Goal: Contribute content: Contribute content

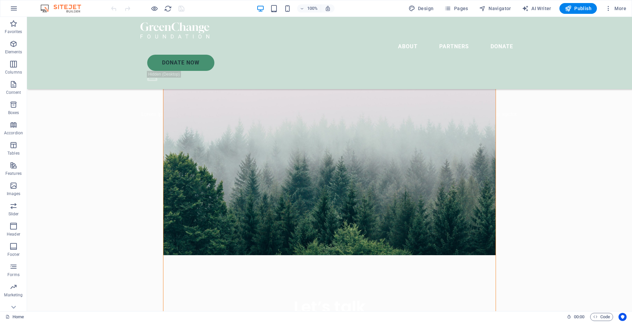
scroll to position [270, 0]
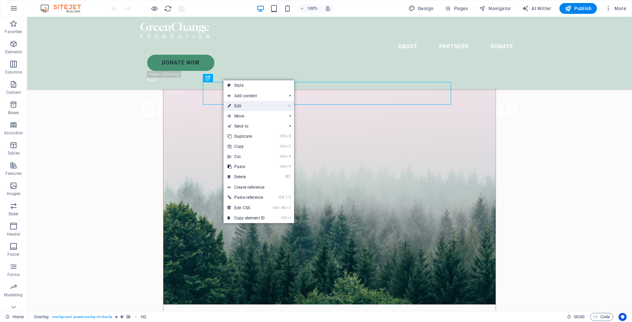
click at [240, 106] on link "⏎ Edit" at bounding box center [245, 106] width 45 height 10
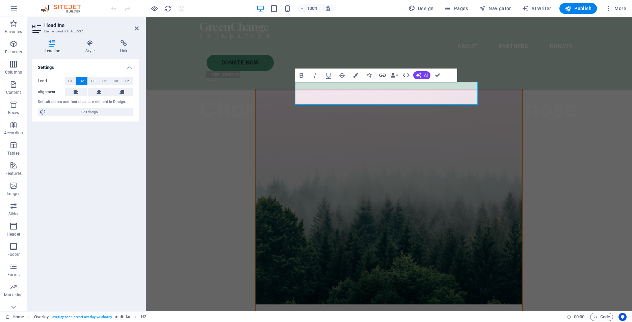
click at [497, 243] on figure at bounding box center [389, 173] width 267 height 263
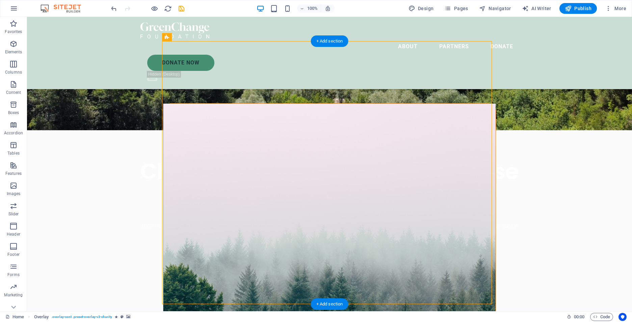
scroll to position [135, 0]
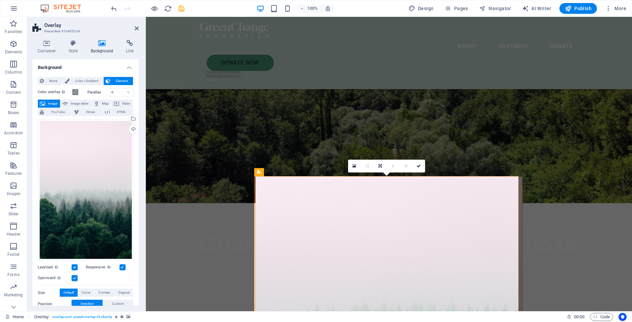
click at [46, 105] on button "Image" at bounding box center [49, 104] width 22 height 8
drag, startPoint x: 46, startPoint y: 105, endPoint x: 92, endPoint y: 68, distance: 58.8
click at [92, 68] on h4 "Background" at bounding box center [85, 65] width 106 height 12
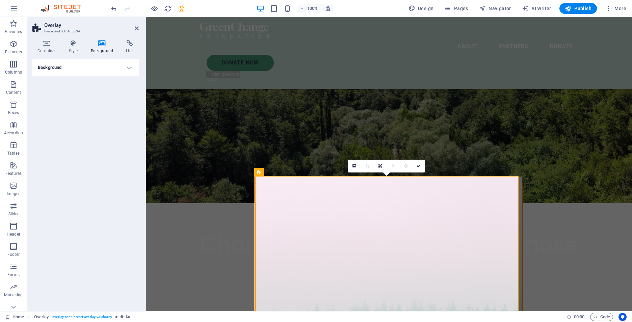
click at [104, 47] on h4 "Background" at bounding box center [103, 47] width 35 height 14
click at [129, 67] on h4 "Background" at bounding box center [85, 67] width 106 height 16
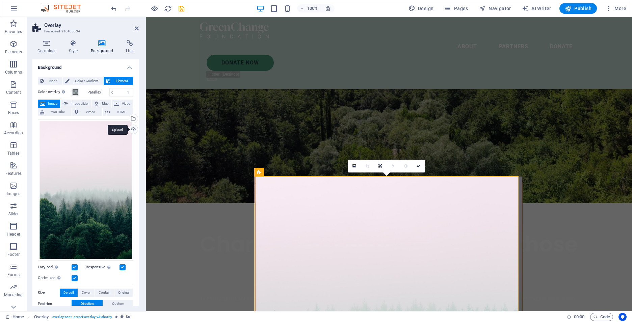
click at [132, 130] on div "Upload" at bounding box center [133, 130] width 10 height 10
click at [53, 106] on span "Image" at bounding box center [52, 104] width 11 height 8
click at [357, 167] on link at bounding box center [354, 166] width 13 height 13
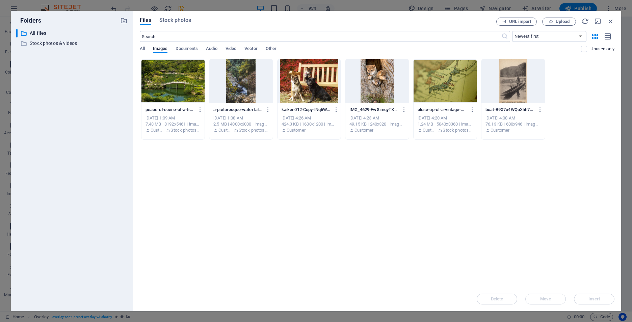
click at [168, 85] on div at bounding box center [172, 81] width 63 height 44
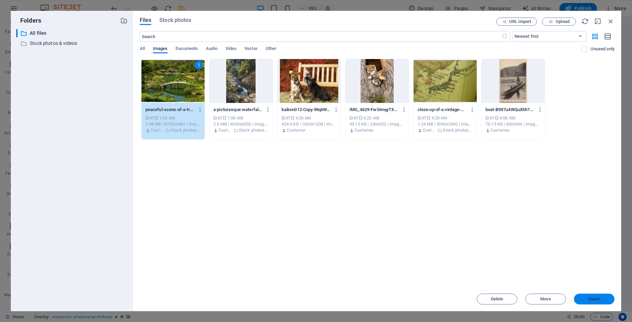
click at [595, 299] on span "Insert" at bounding box center [594, 299] width 12 height 4
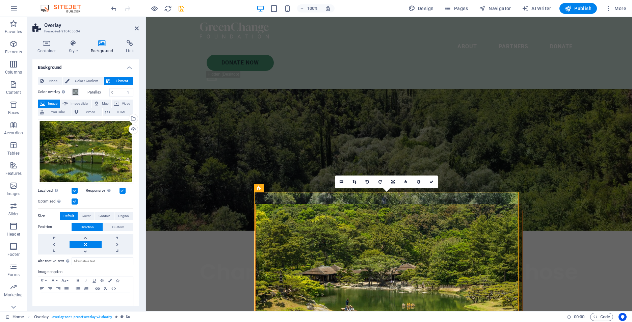
scroll to position [101, 0]
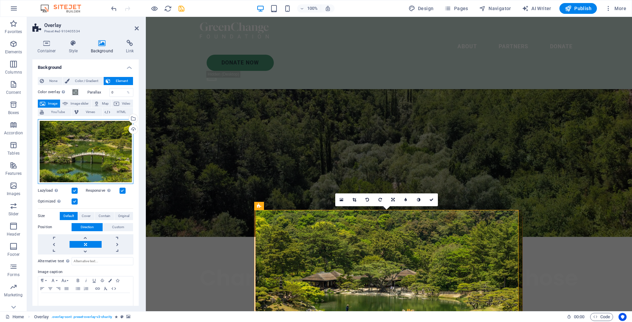
click at [76, 141] on div "Drag files here, click to choose files or select files from Files or our free s…" at bounding box center [86, 151] width 96 height 65
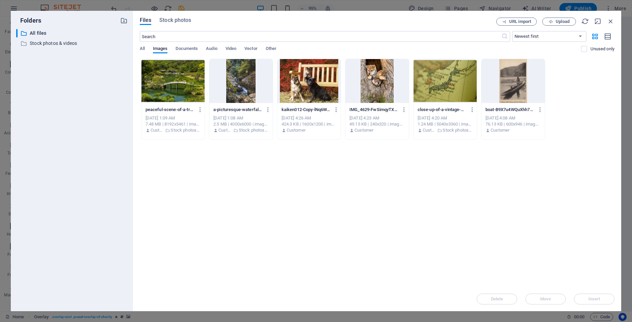
click at [312, 88] on div at bounding box center [309, 81] width 63 height 44
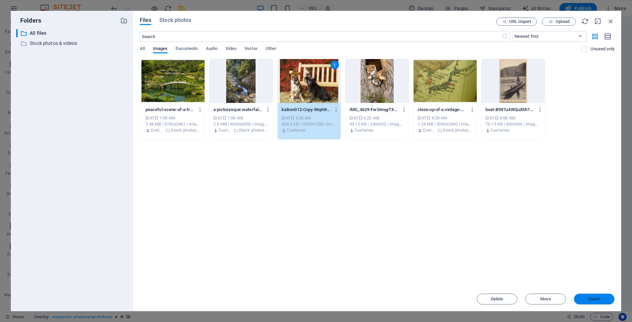
click at [599, 298] on span "Insert" at bounding box center [594, 299] width 12 height 4
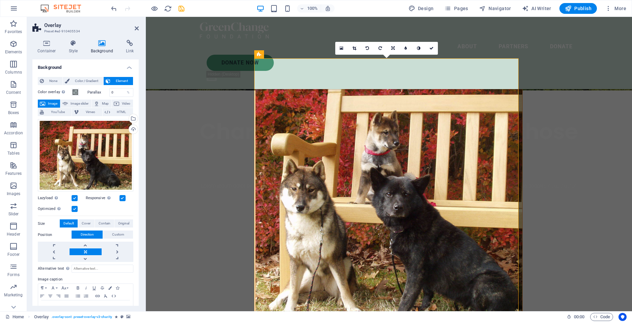
scroll to position [236, 0]
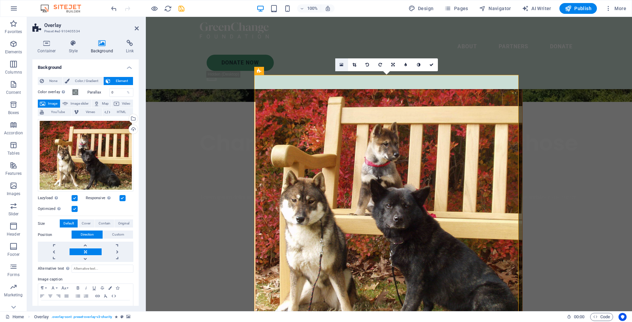
click at [341, 64] on icon at bounding box center [342, 64] width 4 height 5
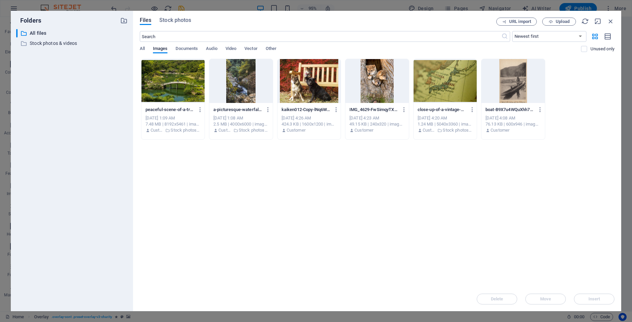
click at [385, 81] on div at bounding box center [376, 81] width 63 height 44
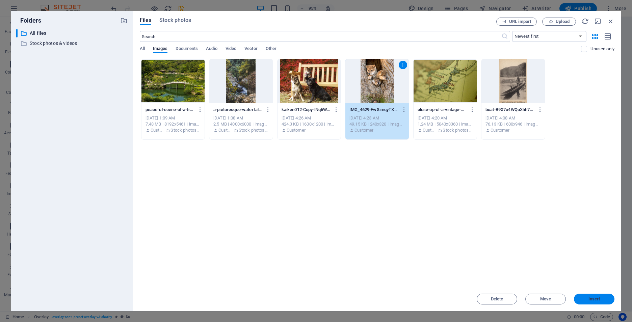
click at [594, 297] on span "Insert" at bounding box center [594, 299] width 12 height 4
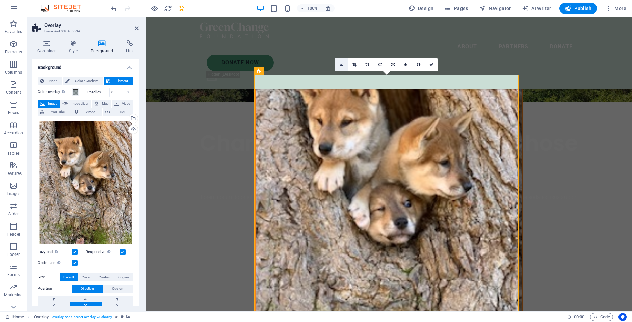
click at [341, 66] on icon at bounding box center [342, 64] width 4 height 5
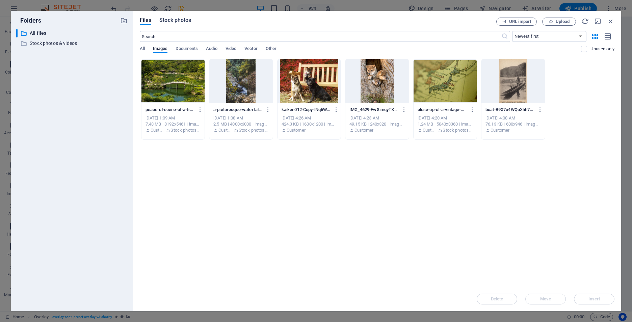
click at [169, 21] on span "Stock photos" at bounding box center [175, 20] width 32 height 8
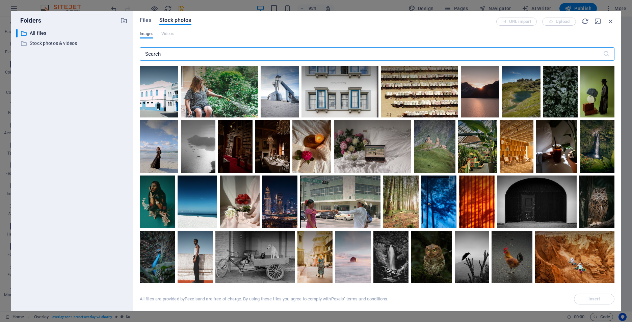
click at [173, 53] on input "text" at bounding box center [371, 54] width 463 height 14
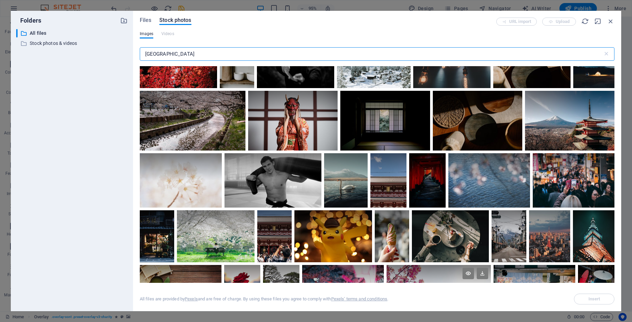
scroll to position [3777, 0]
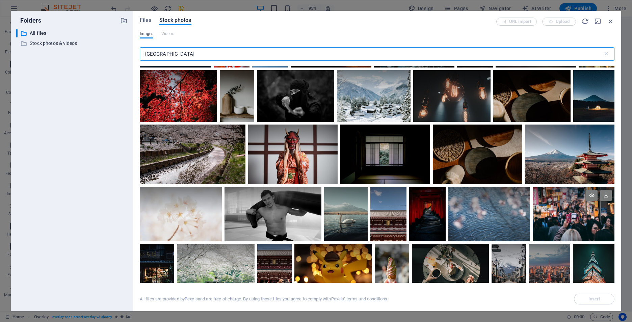
type input "[GEOGRAPHIC_DATA]"
click at [576, 205] on div at bounding box center [574, 214] width 82 height 54
click at [589, 300] on span "Insert" at bounding box center [594, 299] width 12 height 4
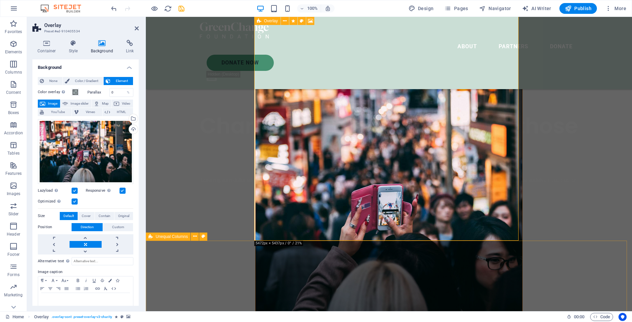
scroll to position [236, 0]
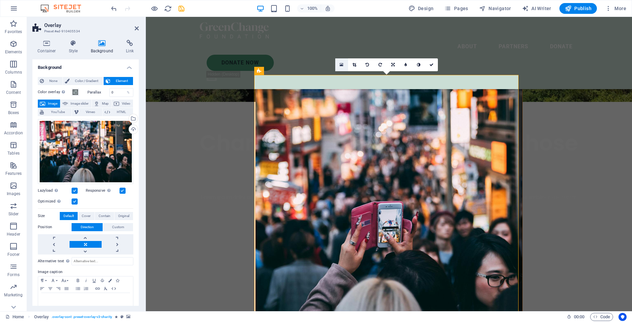
click at [343, 65] on link at bounding box center [341, 64] width 13 height 13
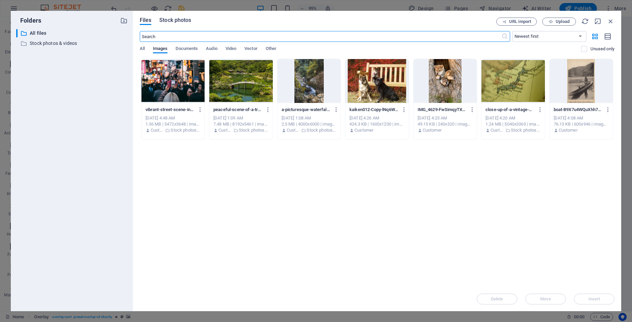
click at [167, 22] on span "Stock photos" at bounding box center [175, 20] width 32 height 8
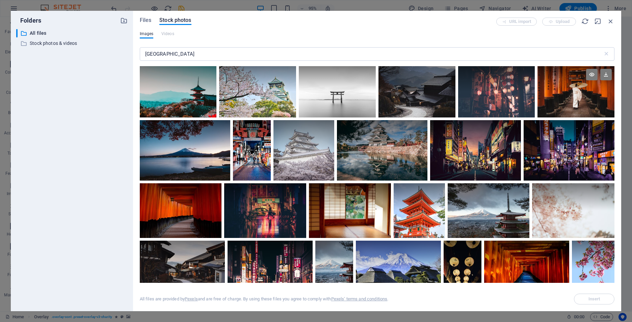
click at [585, 91] on div at bounding box center [575, 79] width 77 height 26
click at [593, 299] on span "Insert" at bounding box center [594, 299] width 12 height 4
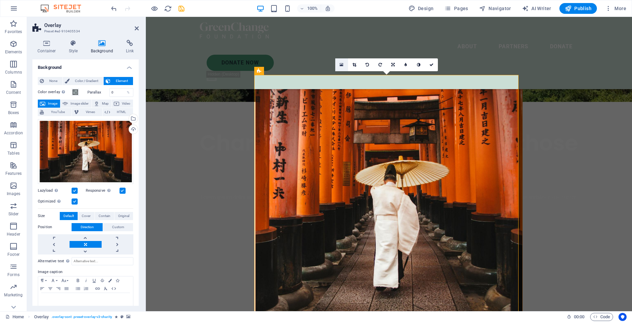
click at [338, 64] on link at bounding box center [341, 64] width 13 height 13
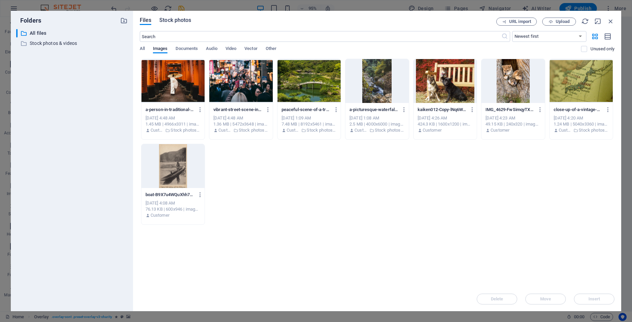
click at [170, 21] on span "Stock photos" at bounding box center [175, 20] width 32 height 8
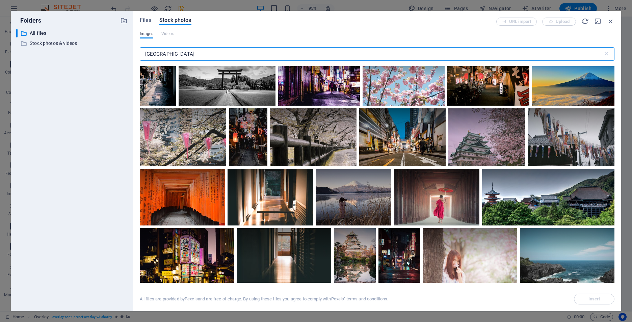
scroll to position [1114, 0]
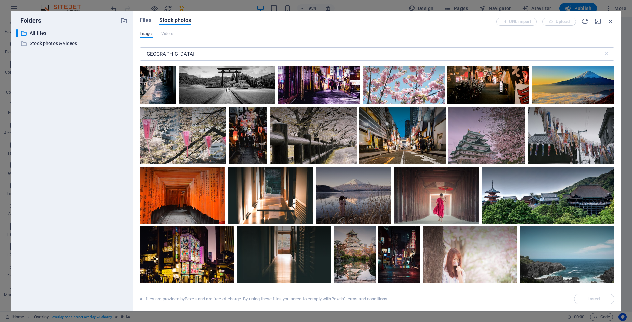
click at [532, 104] on div at bounding box center [573, 76] width 82 height 55
click at [586, 298] on span "Insert" at bounding box center [594, 299] width 34 height 4
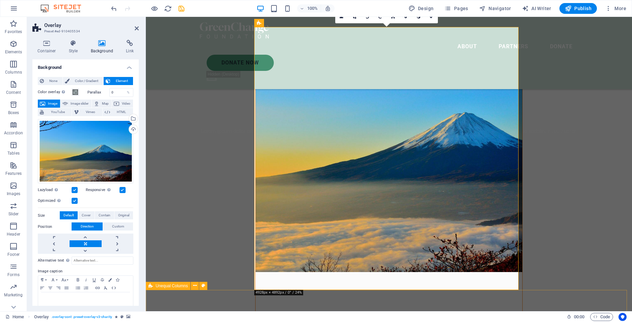
scroll to position [270, 0]
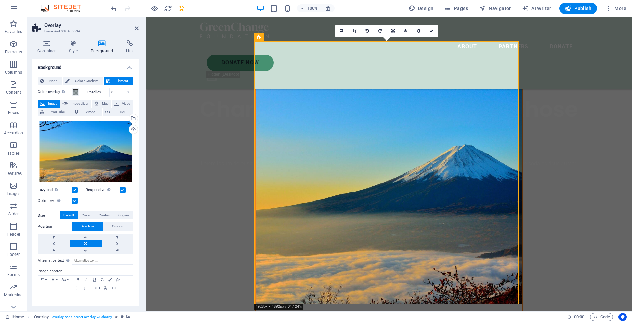
click at [492, 284] on figure at bounding box center [389, 173] width 267 height 263
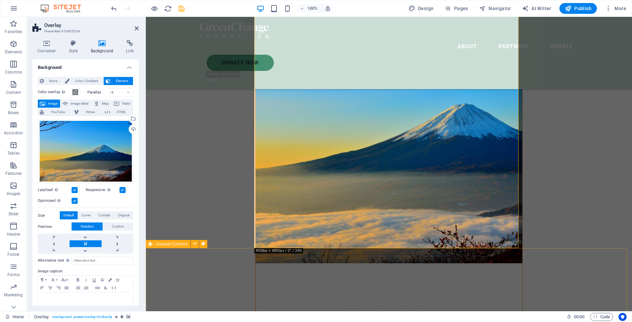
scroll to position [236, 0]
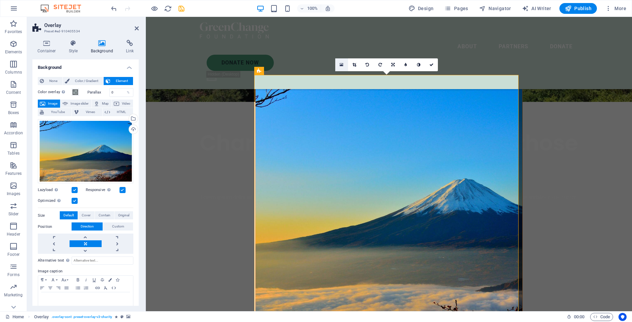
click at [343, 65] on link at bounding box center [341, 64] width 13 height 13
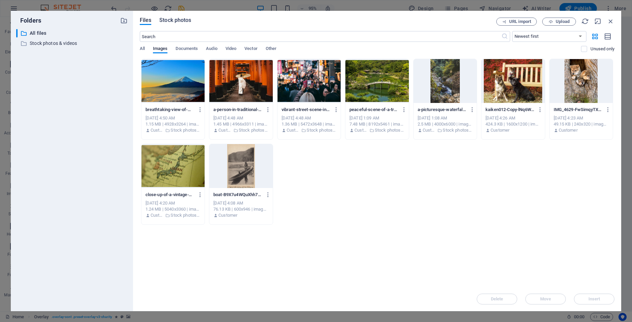
click at [178, 21] on span "Stock photos" at bounding box center [175, 20] width 32 height 8
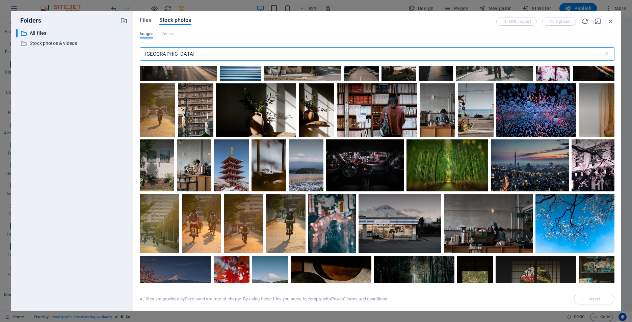
scroll to position [3545, 0]
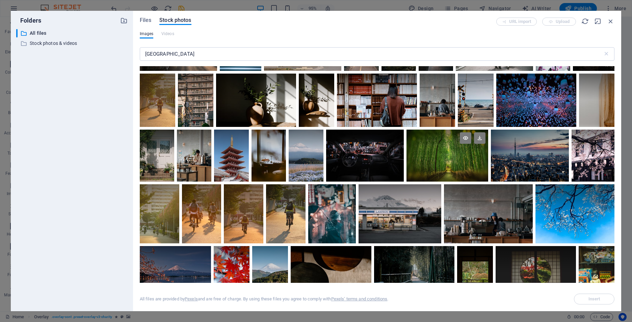
click at [461, 157] on div at bounding box center [447, 156] width 82 height 52
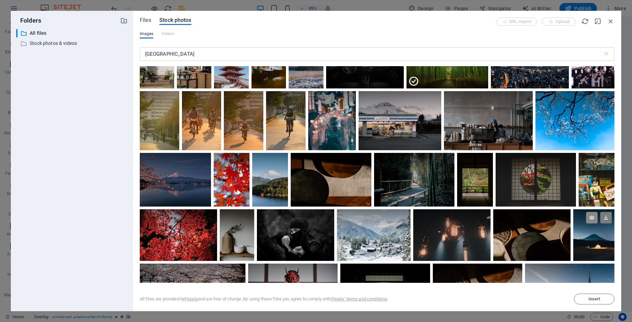
scroll to position [3646, 0]
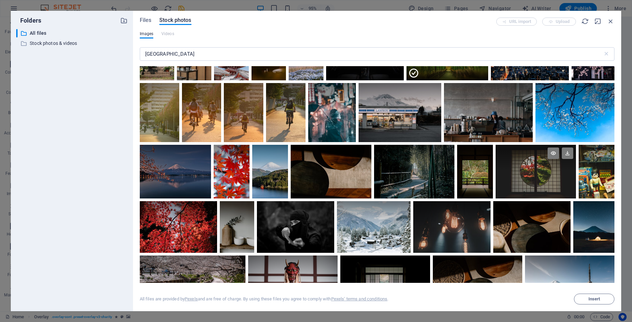
click at [550, 165] on div at bounding box center [536, 172] width 80 height 54
click at [592, 300] on span "Insert" at bounding box center [594, 299] width 12 height 4
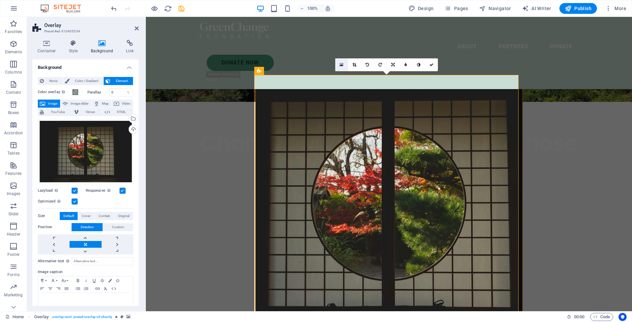
click at [340, 64] on icon at bounding box center [342, 64] width 4 height 5
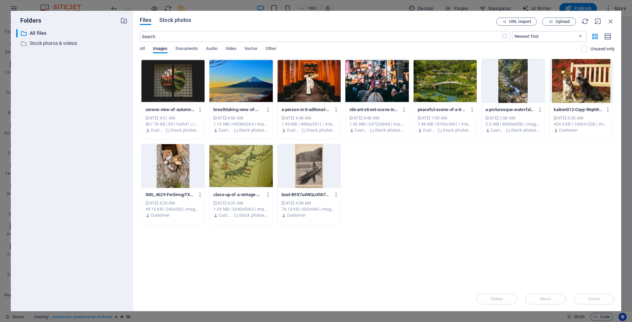
click at [173, 19] on span "Stock photos" at bounding box center [175, 20] width 32 height 8
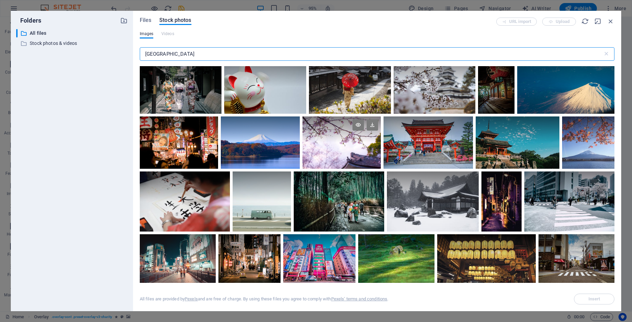
scroll to position [236, 0]
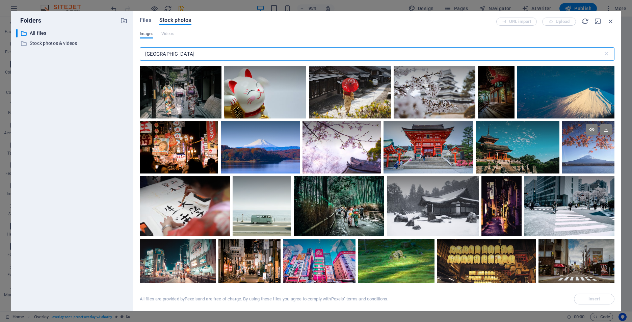
click at [589, 145] on div at bounding box center [588, 134] width 52 height 26
click at [600, 301] on span "Insert" at bounding box center [594, 299] width 12 height 4
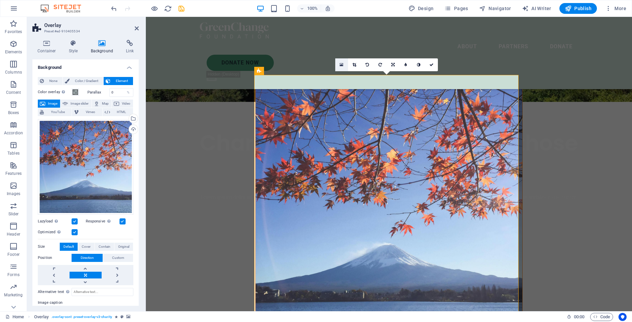
click at [340, 65] on icon at bounding box center [342, 64] width 4 height 5
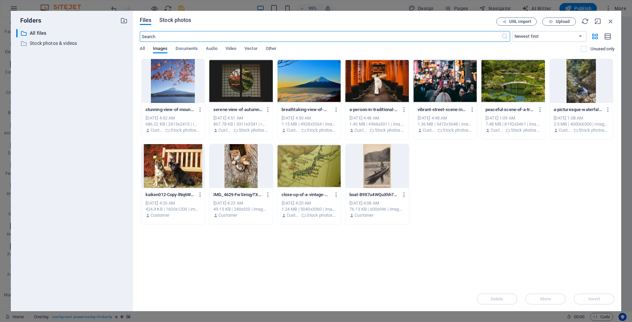
click at [170, 19] on span "Stock photos" at bounding box center [175, 20] width 32 height 8
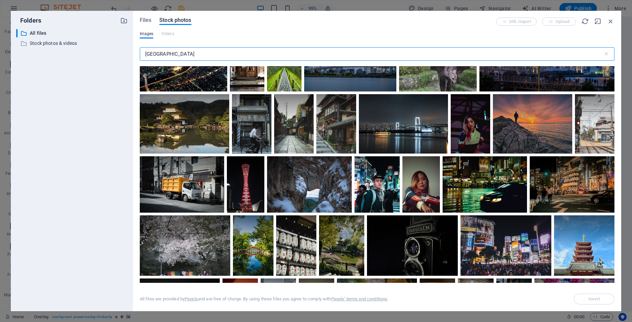
scroll to position [2562, 0]
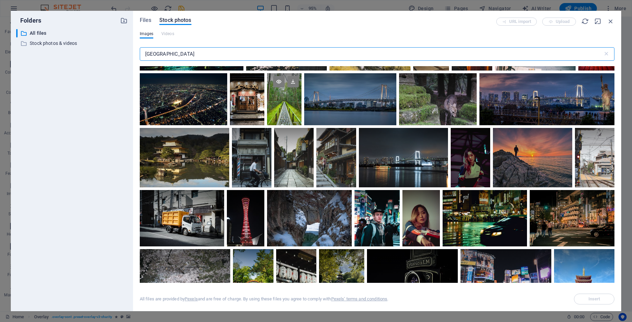
click at [290, 106] on div at bounding box center [284, 99] width 34 height 52
click at [596, 298] on span "Insert" at bounding box center [594, 299] width 12 height 4
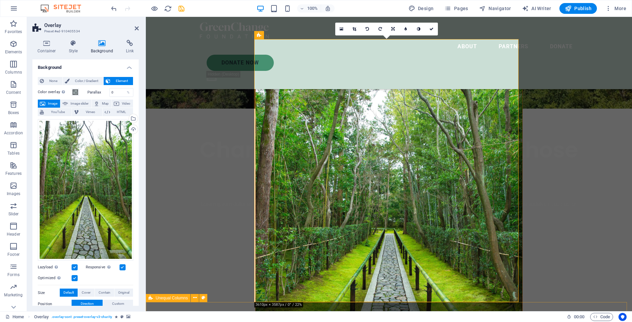
scroll to position [203, 0]
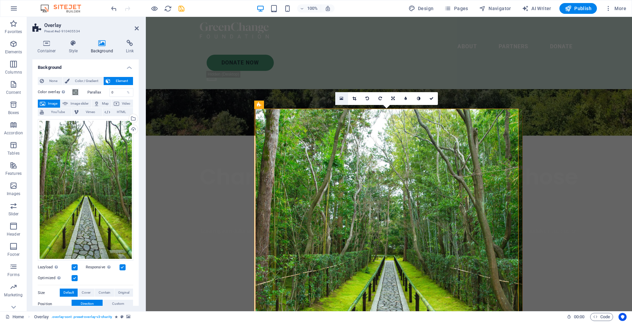
click at [342, 99] on icon at bounding box center [342, 98] width 4 height 5
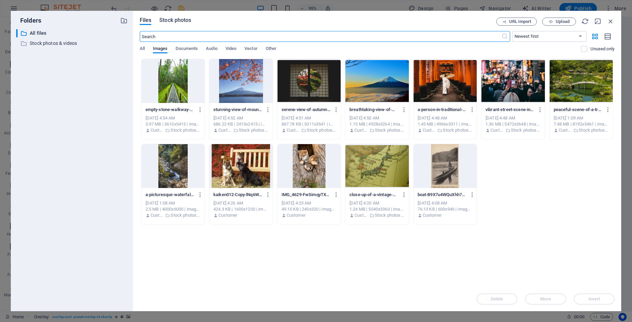
click at [169, 20] on span "Stock photos" at bounding box center [175, 20] width 32 height 8
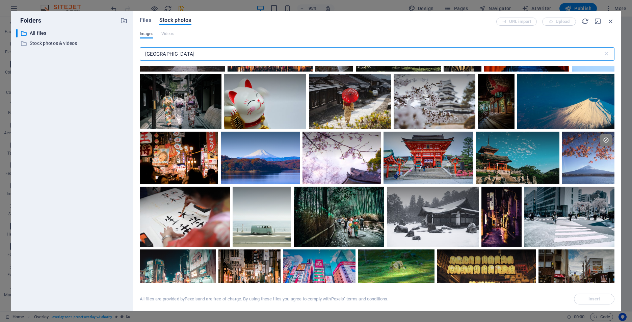
scroll to position [236, 0]
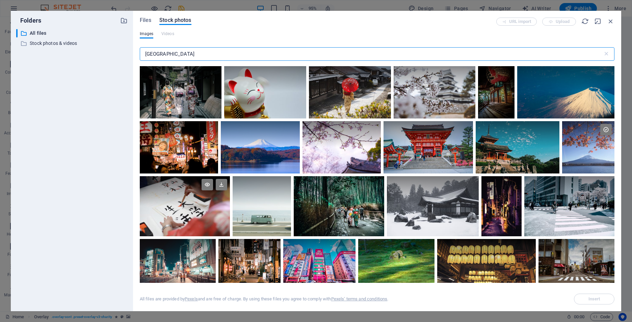
click at [178, 213] on div at bounding box center [185, 206] width 90 height 60
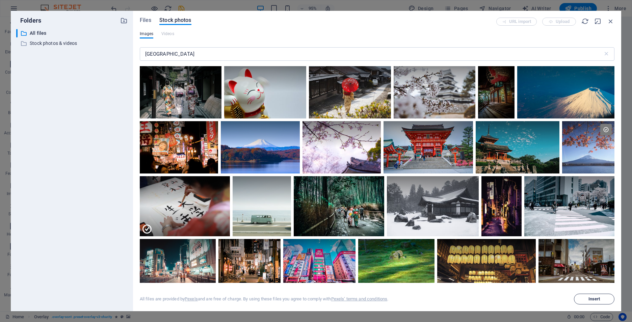
click at [596, 299] on span "Insert" at bounding box center [594, 299] width 12 height 4
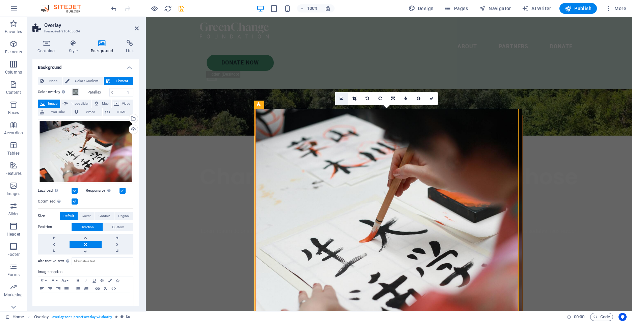
click at [340, 98] on icon at bounding box center [342, 98] width 4 height 5
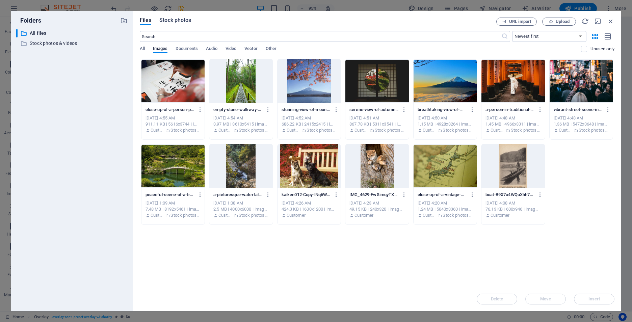
click at [166, 20] on span "Stock photos" at bounding box center [175, 20] width 32 height 8
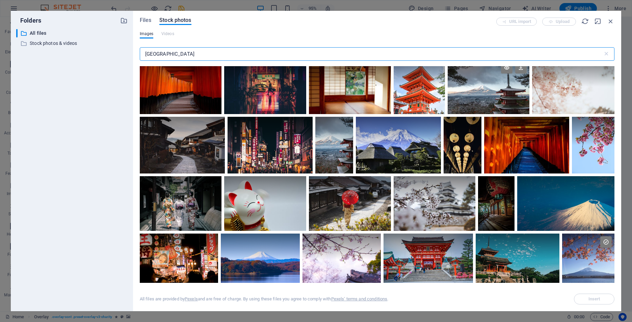
scroll to position [135, 0]
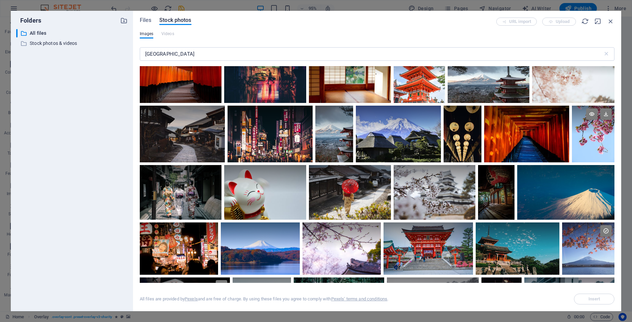
click at [603, 138] on div at bounding box center [593, 134] width 43 height 57
click at [588, 298] on span "Insert" at bounding box center [594, 299] width 12 height 4
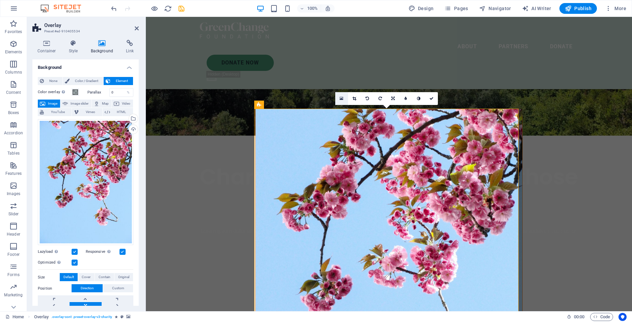
click at [342, 99] on icon at bounding box center [342, 98] width 4 height 5
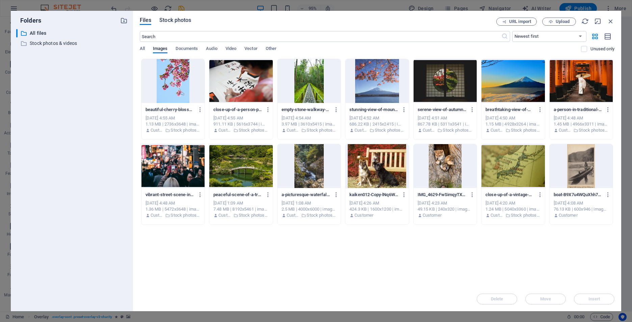
click at [180, 22] on span "Stock photos" at bounding box center [175, 20] width 32 height 8
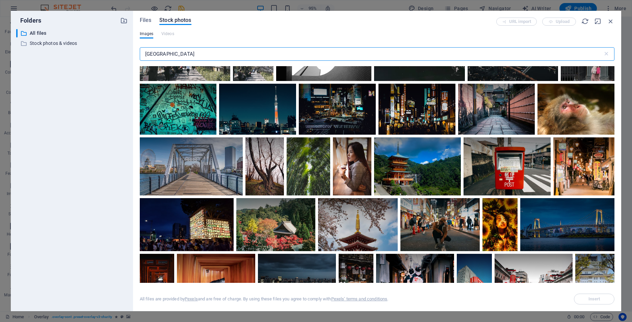
scroll to position [2026, 0]
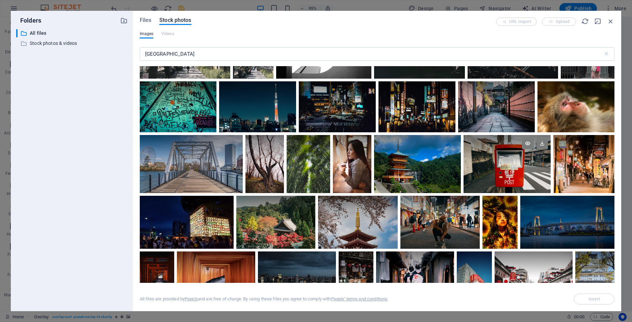
click at [550, 167] on div at bounding box center [507, 164] width 87 height 58
click at [599, 301] on button "Insert" at bounding box center [594, 299] width 41 height 11
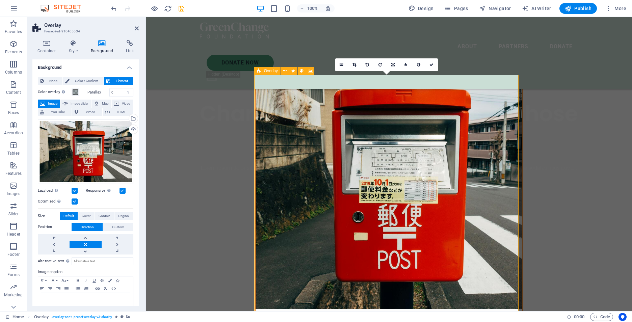
scroll to position [270, 0]
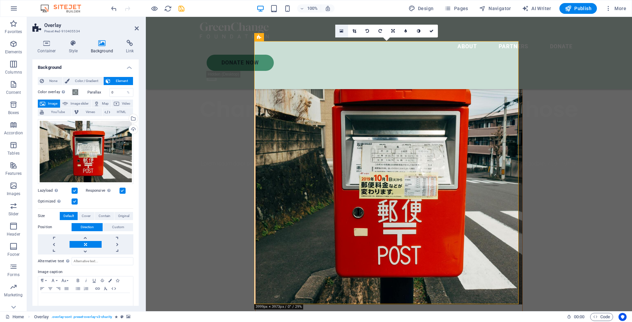
click at [343, 32] on icon at bounding box center [342, 31] width 4 height 5
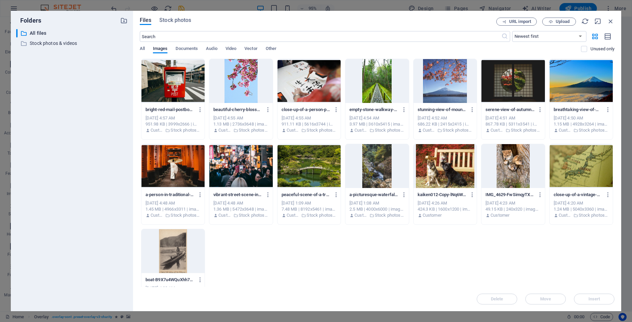
drag, startPoint x: 172, startPoint y: 19, endPoint x: 188, endPoint y: 28, distance: 18.2
click at [173, 19] on span "Stock photos" at bounding box center [175, 20] width 32 height 8
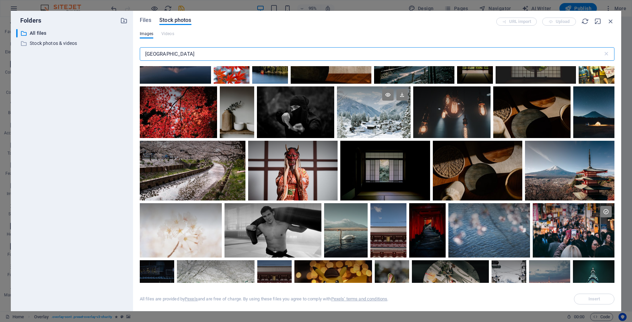
scroll to position [3676, 0]
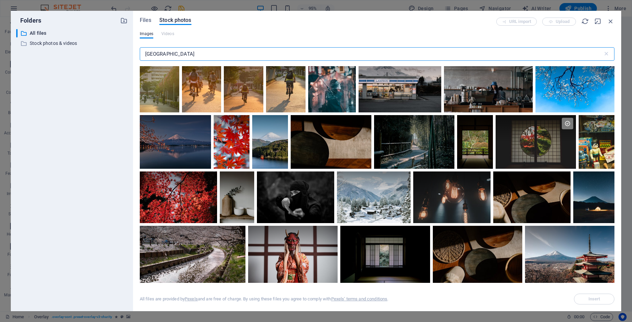
drag, startPoint x: 176, startPoint y: 55, endPoint x: 118, endPoint y: 52, distance: 57.5
click at [118, 52] on div "Folders ​ All files All files ​ Stock photos & videos Stock photos & videos Fil…" at bounding box center [316, 161] width 610 height 300
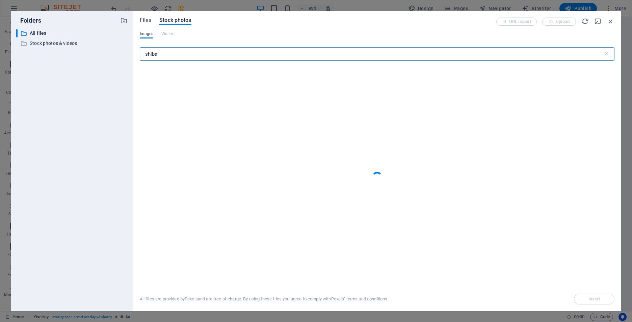
type input "shiba"
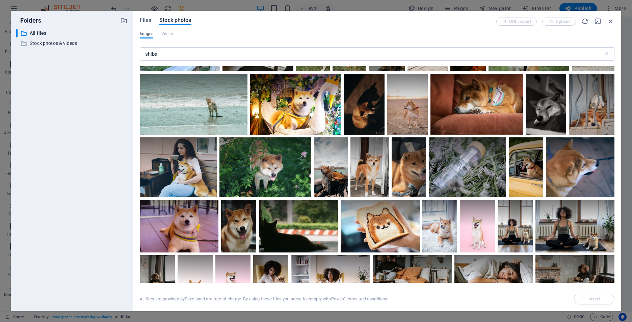
scroll to position [540, 0]
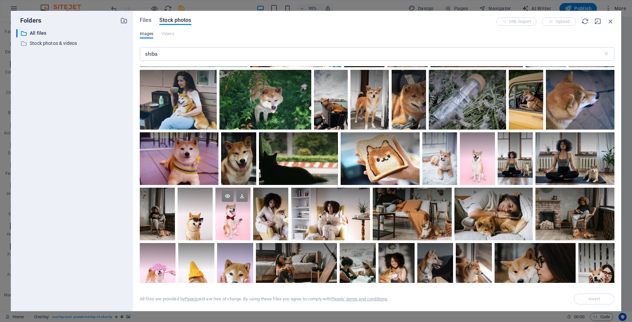
click at [241, 227] on div at bounding box center [232, 214] width 35 height 53
click at [589, 300] on span "Insert" at bounding box center [594, 299] width 12 height 4
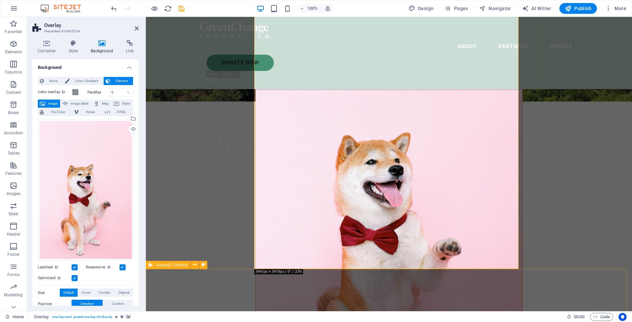
scroll to position [236, 0]
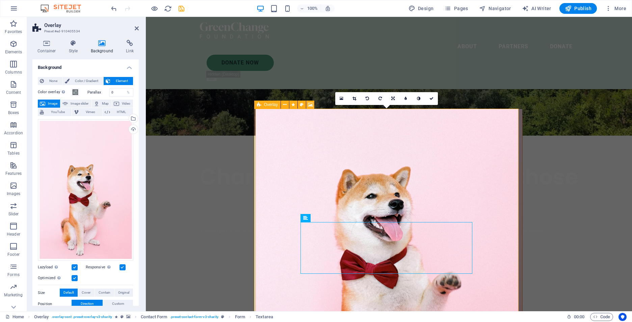
scroll to position [101, 0]
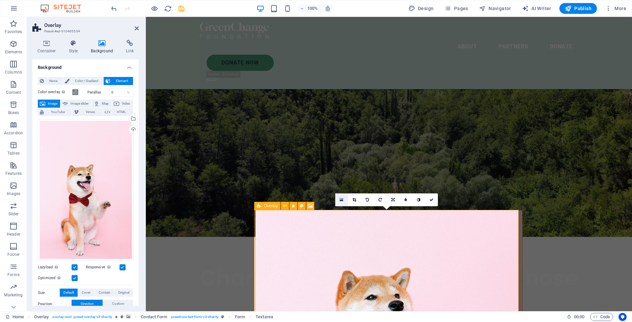
click at [341, 198] on icon at bounding box center [342, 200] width 4 height 5
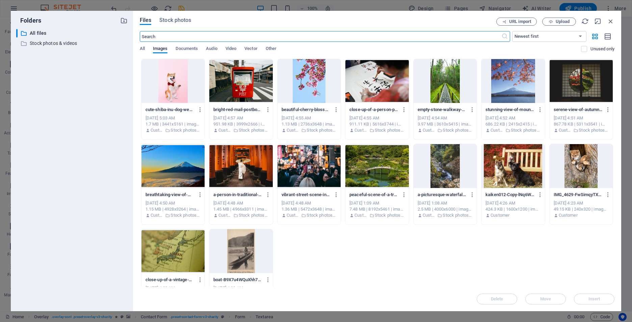
scroll to position [294, 0]
click at [177, 21] on span "Stock photos" at bounding box center [175, 20] width 32 height 8
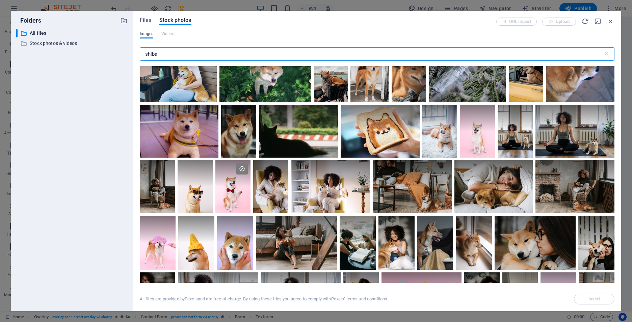
scroll to position [574, 0]
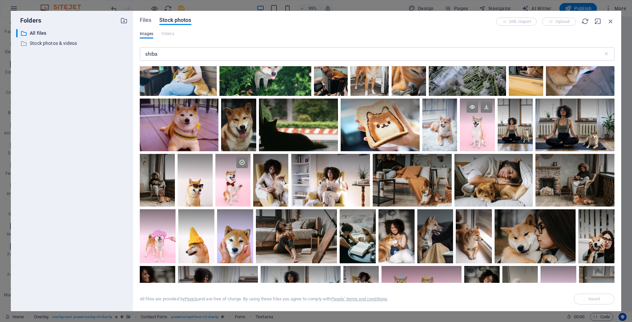
click at [466, 136] on div at bounding box center [477, 125] width 35 height 53
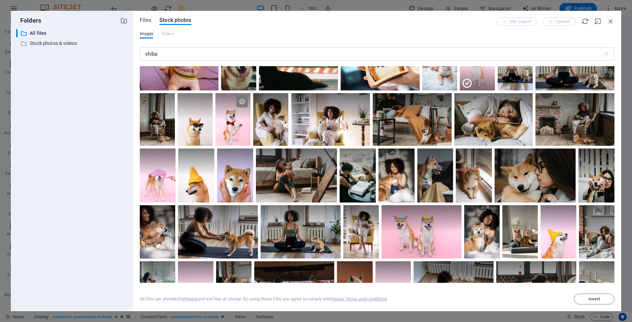
scroll to position [709, 0]
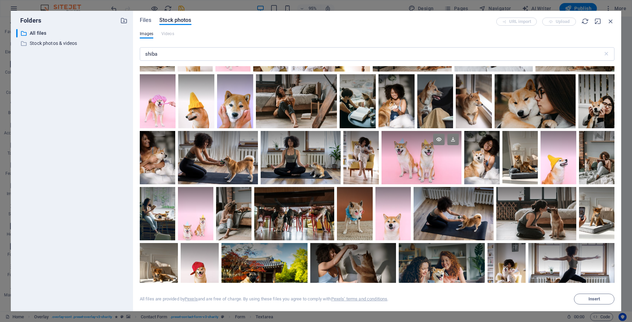
click at [410, 167] on div at bounding box center [422, 157] width 80 height 53
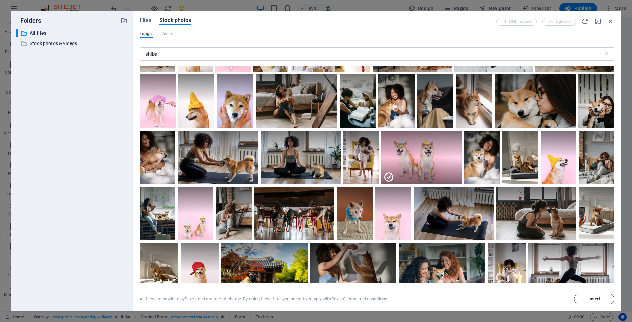
click at [597, 299] on span "Insert" at bounding box center [594, 299] width 12 height 4
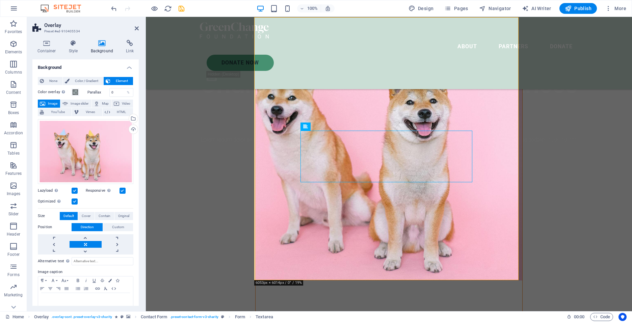
click at [504, 81] on figure at bounding box center [389, 149] width 267 height 263
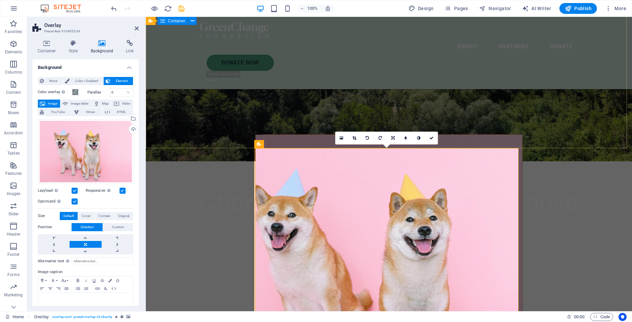
scroll to position [159, 0]
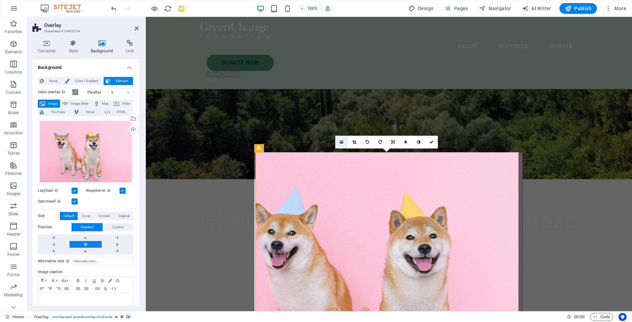
click at [340, 142] on icon at bounding box center [342, 142] width 4 height 5
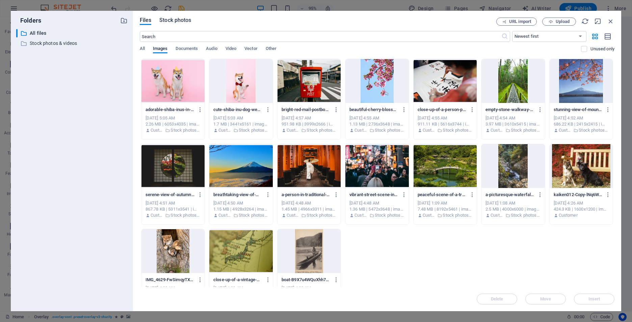
click at [173, 20] on span "Stock photos" at bounding box center [175, 20] width 32 height 8
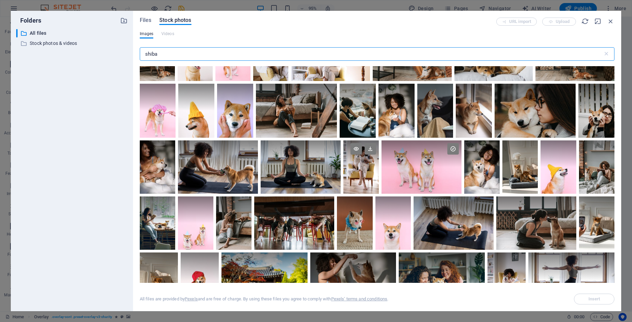
scroll to position [709, 0]
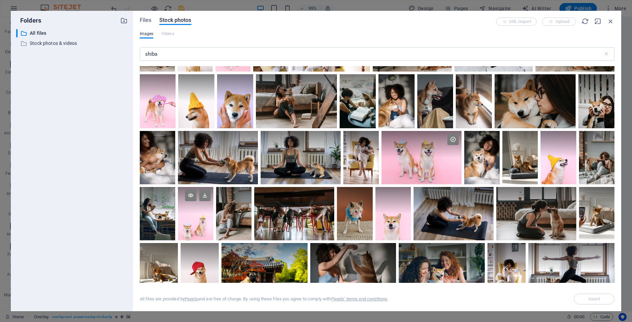
click at [206, 225] on div at bounding box center [195, 213] width 35 height 53
click at [528, 169] on div at bounding box center [519, 157] width 35 height 53
click at [593, 301] on span "Insert" at bounding box center [594, 299] width 12 height 4
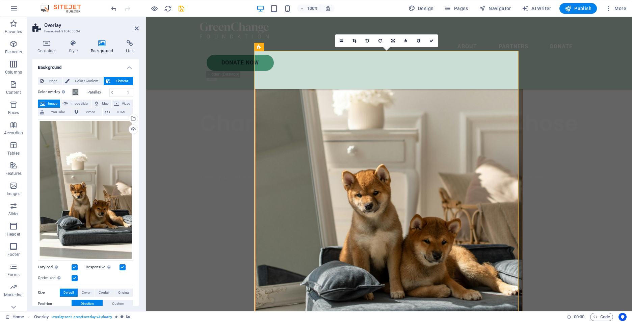
scroll to position [260, 0]
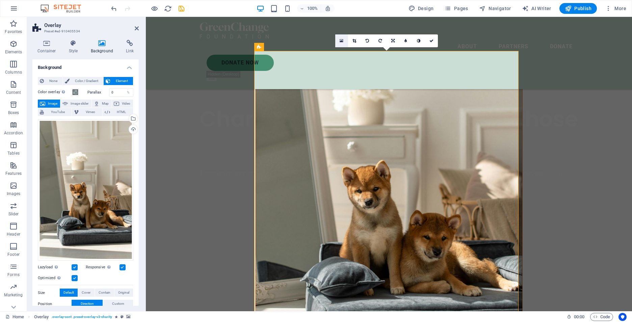
drag, startPoint x: 344, startPoint y: 42, endPoint x: 208, endPoint y: 26, distance: 137.0
click at [344, 42] on link at bounding box center [341, 40] width 13 height 13
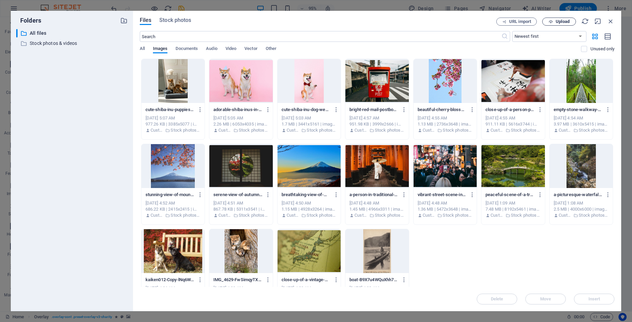
click at [554, 23] on span "Upload" at bounding box center [559, 22] width 28 height 4
click at [158, 38] on input "text" at bounding box center [321, 36] width 362 height 11
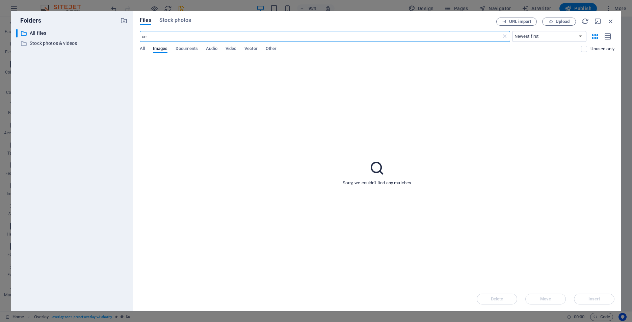
type input "c"
type input "p"
drag, startPoint x: 175, startPoint y: 37, endPoint x: 127, endPoint y: 37, distance: 48.3
click at [127, 37] on div "Folders ​ All files All files ​ Stock photos & videos Stock photos & videos Fil…" at bounding box center [316, 161] width 610 height 300
type input "computer"
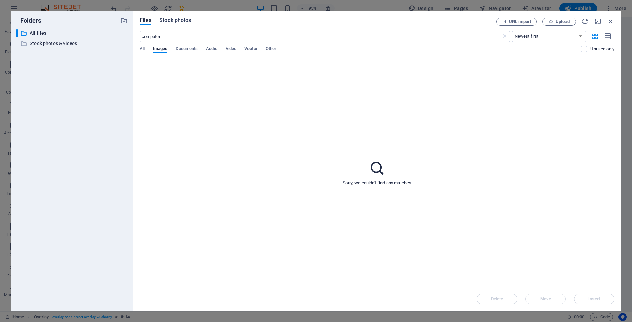
click at [172, 20] on span "Stock photos" at bounding box center [175, 20] width 32 height 8
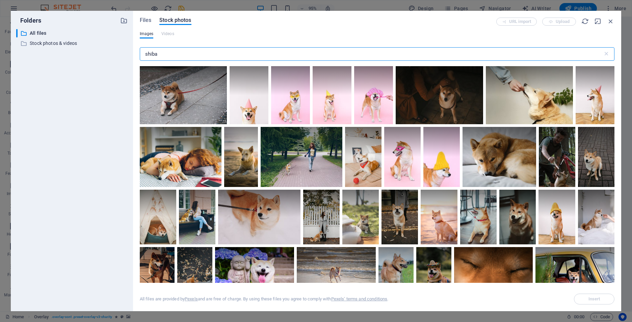
drag, startPoint x: 161, startPoint y: 55, endPoint x: 129, endPoint y: 52, distance: 32.5
click at [129, 52] on div "Folders ​ All files All files ​ Stock photos & videos Stock photos & videos Fil…" at bounding box center [316, 161] width 610 height 300
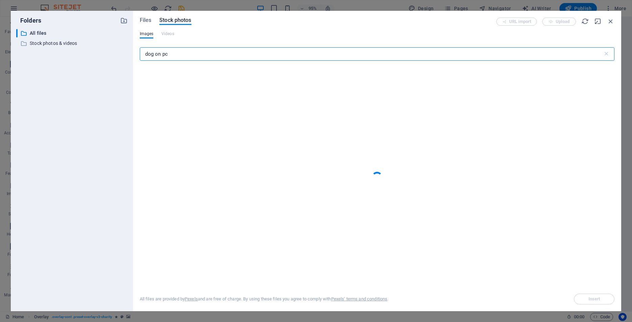
type input "dog on pc"
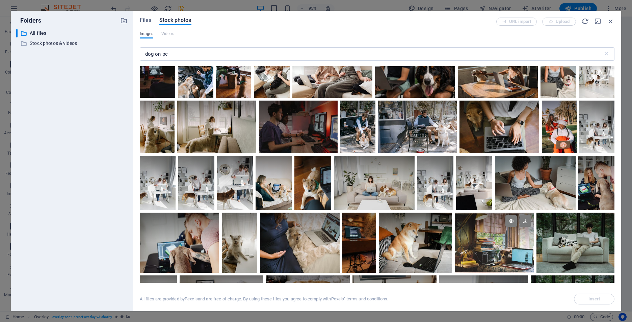
scroll to position [506, 0]
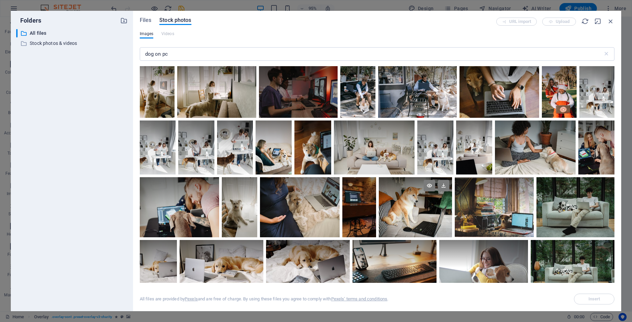
click at [414, 218] on div at bounding box center [415, 207] width 73 height 60
click at [589, 298] on span "Insert" at bounding box center [594, 299] width 12 height 4
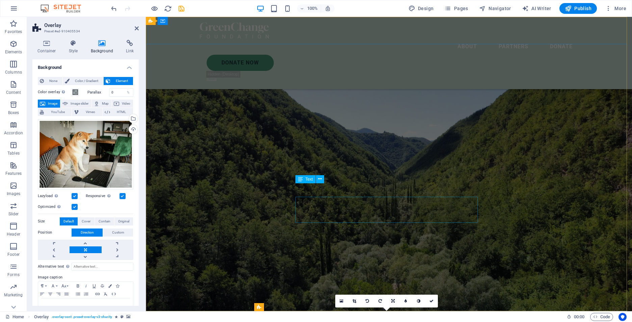
scroll to position [0, 0]
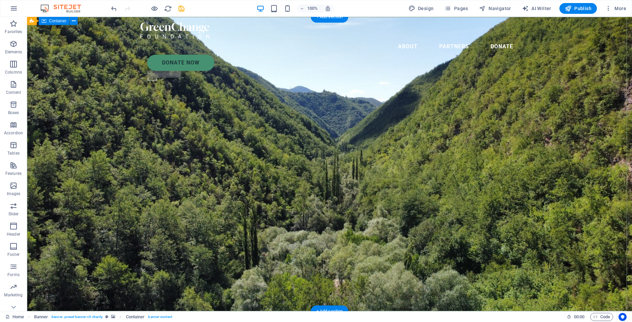
drag, startPoint x: 80, startPoint y: 88, endPoint x: 99, endPoint y: 89, distance: 18.2
click at [235, 22] on icon at bounding box center [234, 21] width 4 height 7
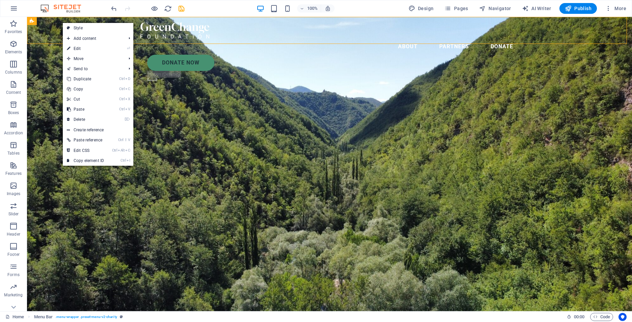
click at [80, 50] on link "⏎ Edit" at bounding box center [85, 49] width 45 height 10
select select "header"
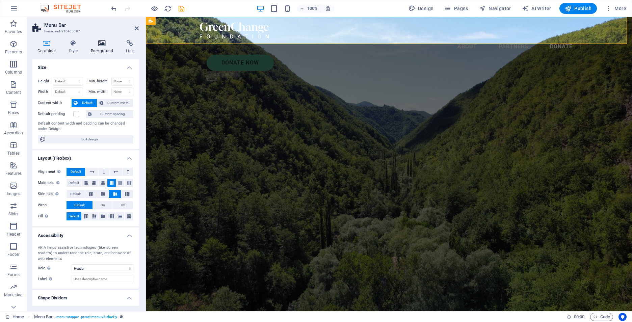
click at [101, 44] on icon at bounding box center [102, 43] width 33 height 7
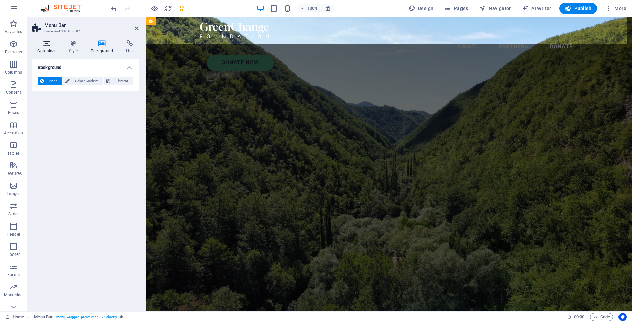
click at [48, 44] on icon at bounding box center [46, 43] width 29 height 7
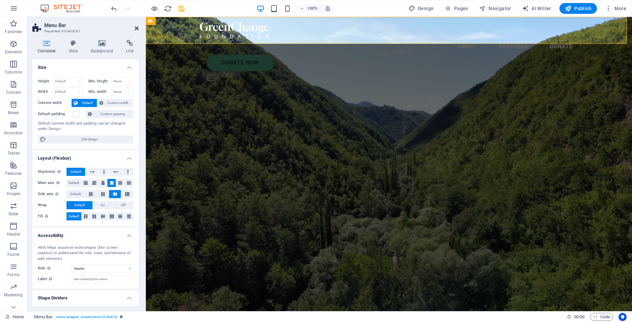
click at [135, 27] on icon at bounding box center [137, 28] width 4 height 5
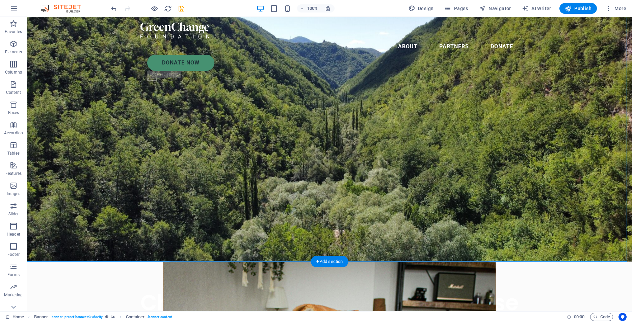
scroll to position [68, 0]
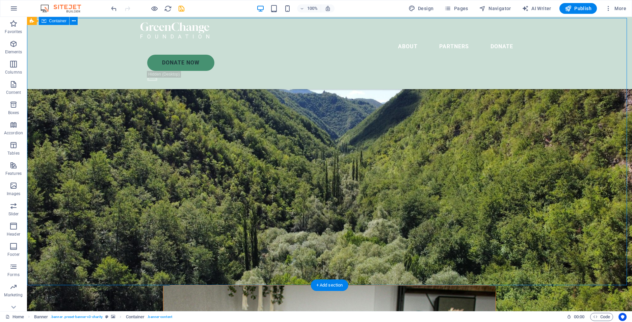
scroll to position [0, 0]
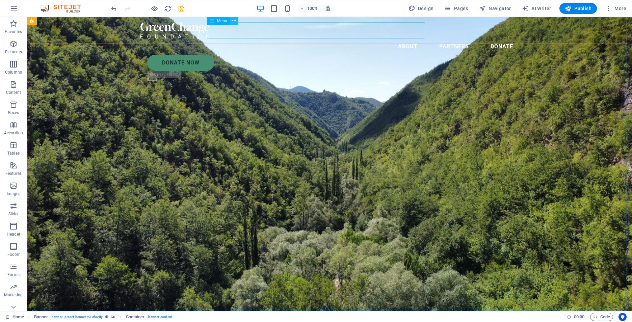
click at [235, 23] on icon at bounding box center [234, 21] width 4 height 7
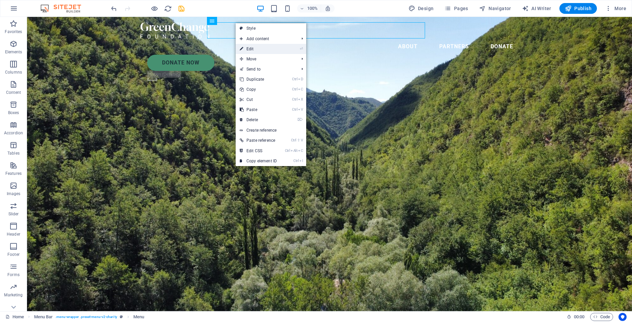
click at [252, 47] on link "⏎ Edit" at bounding box center [258, 49] width 45 height 10
select select
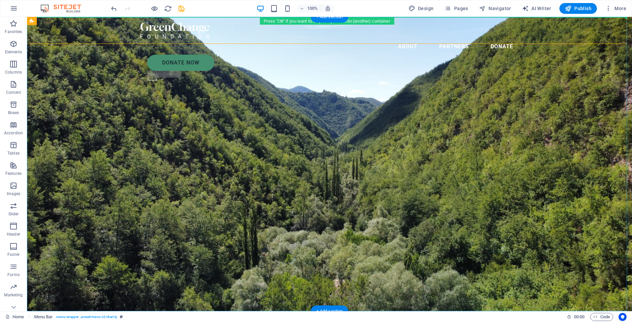
drag, startPoint x: 57, startPoint y: 37, endPoint x: 44, endPoint y: 62, distance: 28.1
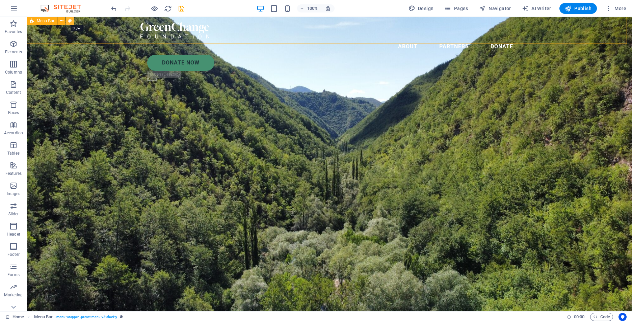
select select "rem"
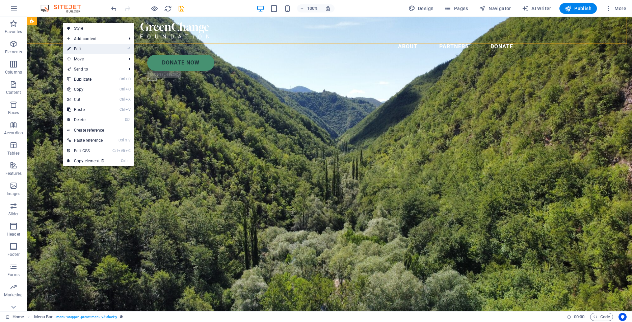
click at [76, 49] on link "⏎ Edit" at bounding box center [85, 49] width 45 height 10
select select "rem"
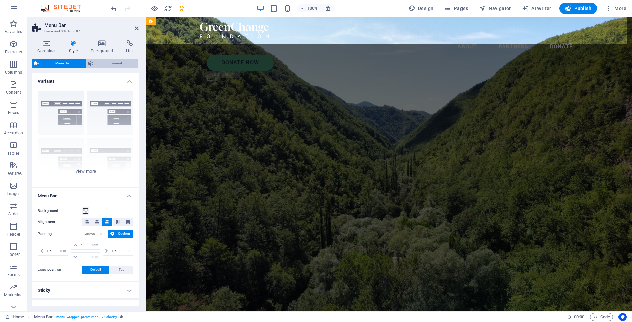
click at [113, 62] on span "Element" at bounding box center [115, 63] width 41 height 8
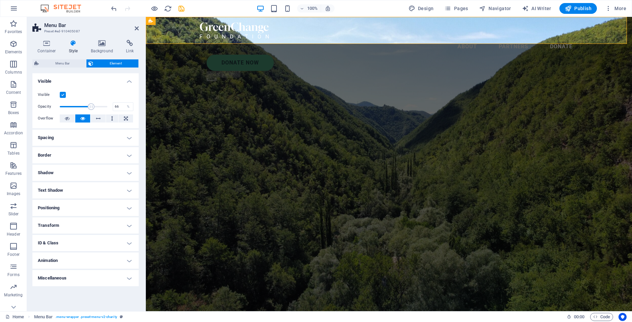
drag, startPoint x: 106, startPoint y: 108, endPoint x: 91, endPoint y: 108, distance: 14.9
click at [91, 108] on span at bounding box center [91, 106] width 7 height 7
type input "85"
drag, startPoint x: 91, startPoint y: 108, endPoint x: 100, endPoint y: 108, distance: 9.5
click at [100, 108] on span at bounding box center [100, 106] width 7 height 7
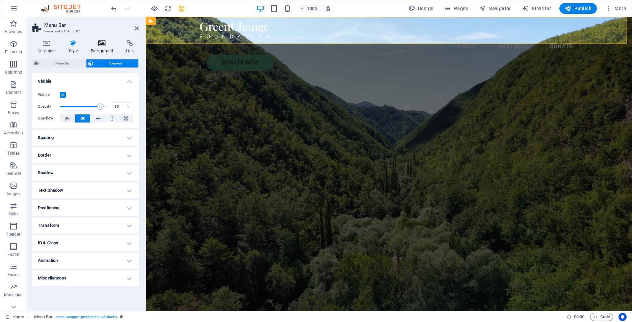
click at [102, 44] on icon at bounding box center [102, 43] width 33 height 7
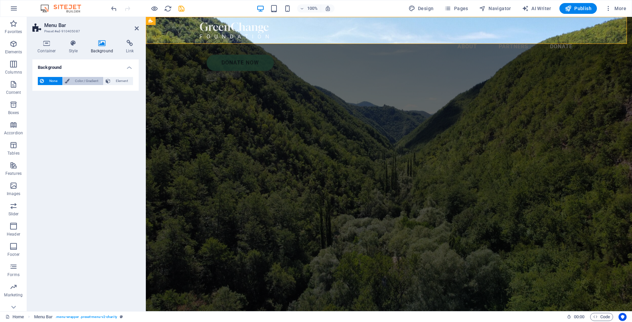
click at [86, 82] on span "Color / Gradient" at bounding box center [87, 81] width 30 height 8
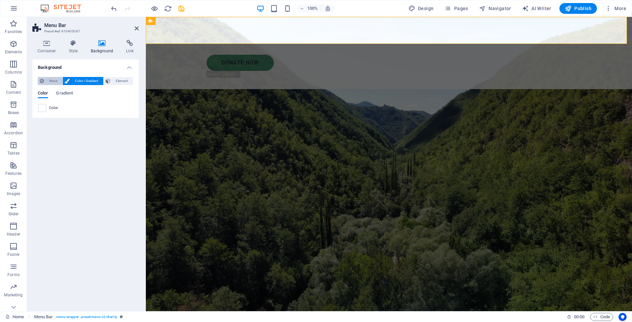
click at [53, 81] on span "None" at bounding box center [53, 81] width 15 height 8
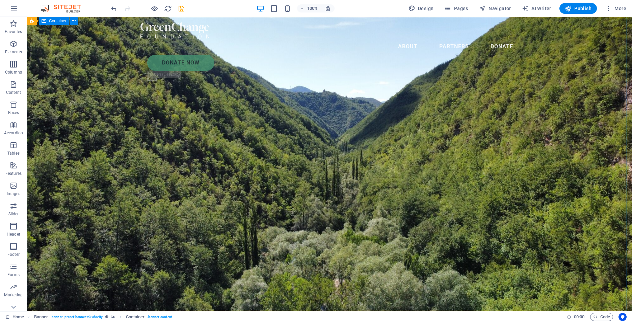
drag, startPoint x: 46, startPoint y: 241, endPoint x: 62, endPoint y: 244, distance: 16.1
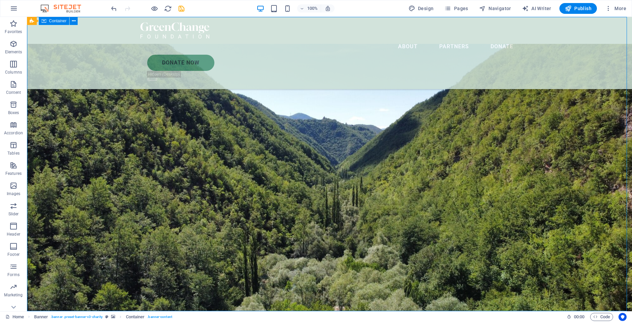
scroll to position [135, 0]
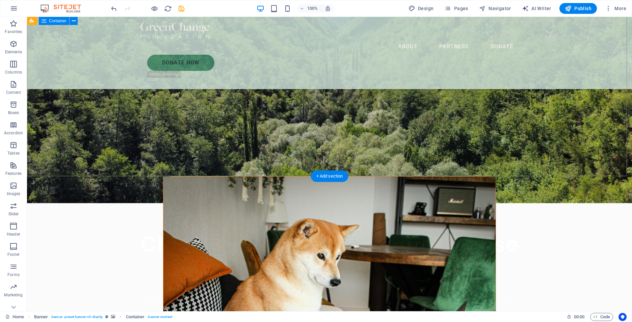
click at [42, 203] on div "Charity is the act of giving to those in need Lorem ipsum dolor sit amet consec…" at bounding box center [329, 271] width 605 height 136
click at [319, 176] on div "+ Add section" at bounding box center [329, 175] width 37 height 11
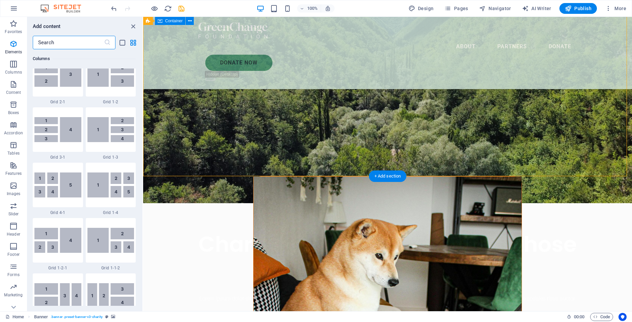
scroll to position [1181, 0]
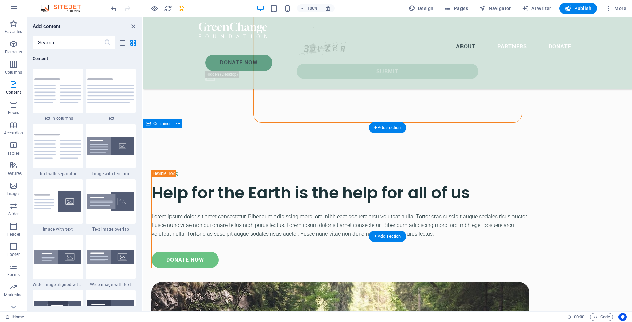
scroll to position [709, 0]
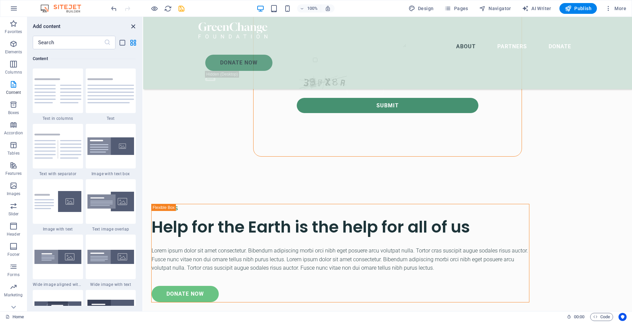
click at [136, 26] on icon "close panel" at bounding box center [133, 27] width 8 height 8
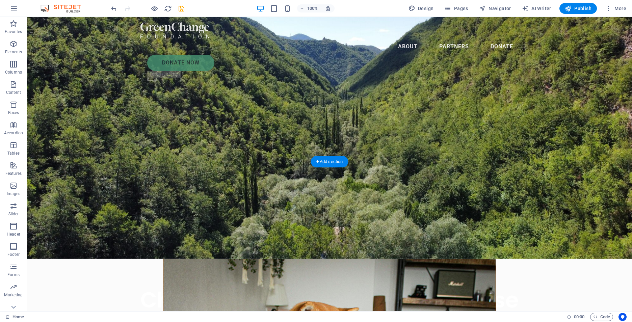
scroll to position [0, 0]
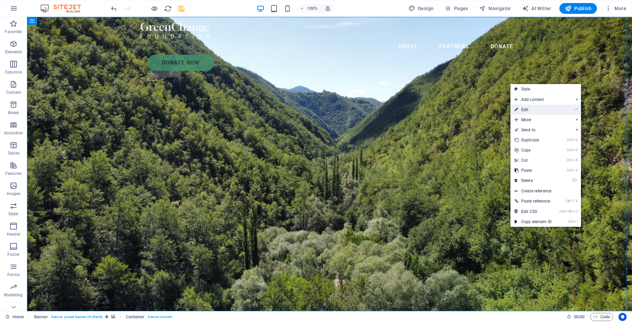
click at [535, 107] on link "⏎ Edit" at bounding box center [532, 110] width 45 height 10
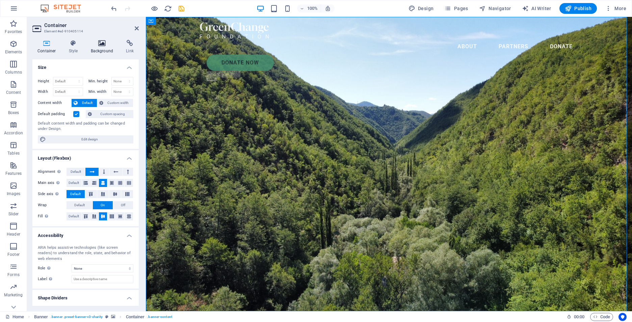
click at [103, 45] on icon at bounding box center [102, 43] width 33 height 7
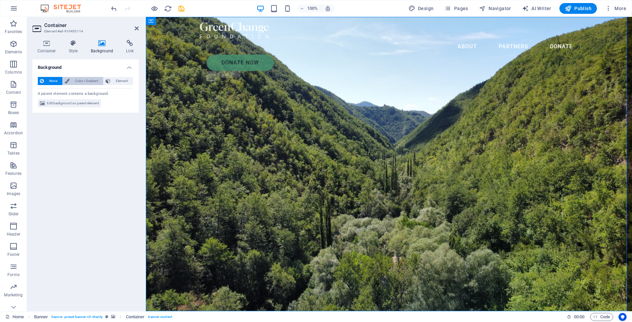
click at [85, 82] on span "Color / Gradient" at bounding box center [87, 81] width 30 height 8
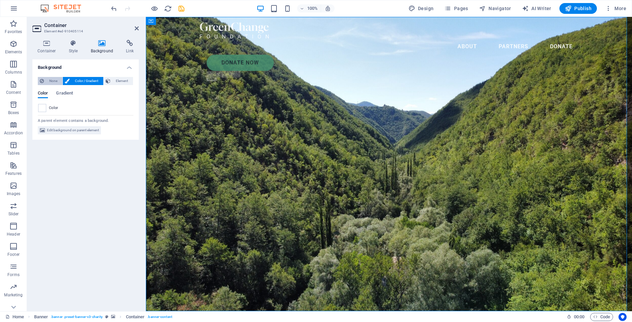
click at [42, 81] on icon at bounding box center [42, 81] width 4 height 8
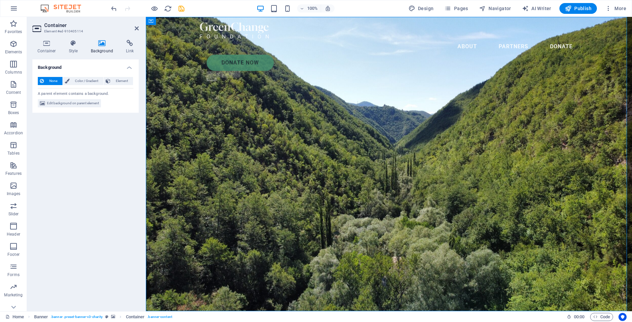
click at [98, 44] on icon at bounding box center [102, 43] width 33 height 7
click at [70, 105] on span "Edit background on parent element" at bounding box center [73, 103] width 52 height 8
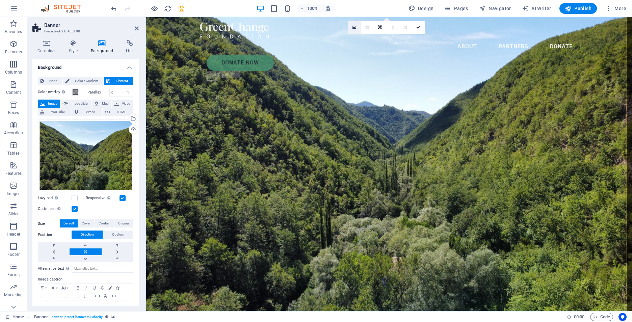
click at [355, 27] on icon at bounding box center [354, 27] width 4 height 5
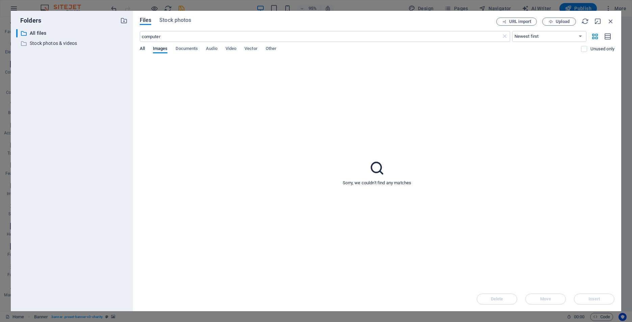
click at [141, 50] on span "All" at bounding box center [142, 49] width 5 height 9
click at [163, 50] on span "Images" at bounding box center [160, 49] width 15 height 9
drag, startPoint x: 164, startPoint y: 36, endPoint x: 137, endPoint y: 37, distance: 26.7
click at [137, 37] on div "Files Stock photos URL import Upload computer ​ Newest first Oldest first Name …" at bounding box center [377, 161] width 488 height 300
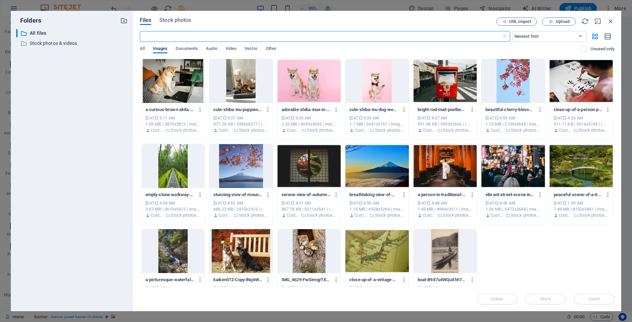
click at [203, 98] on div at bounding box center [172, 81] width 63 height 44
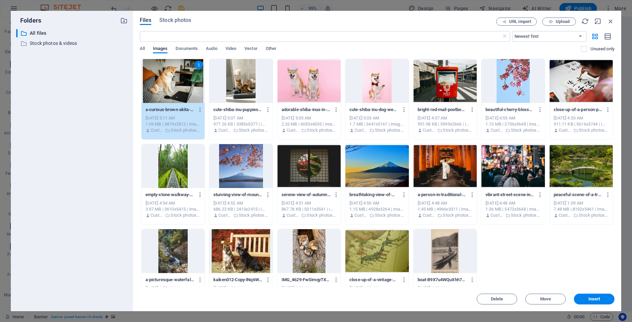
click at [367, 261] on div at bounding box center [376, 251] width 63 height 44
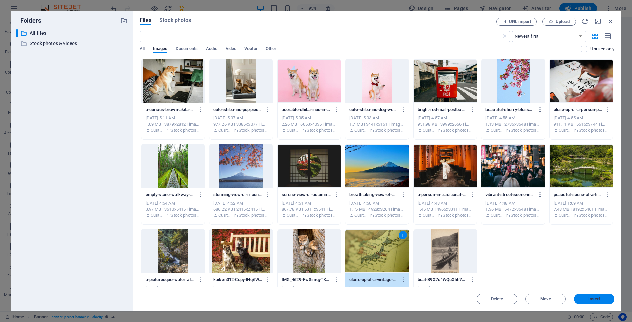
click at [596, 299] on span "Insert" at bounding box center [594, 299] width 12 height 4
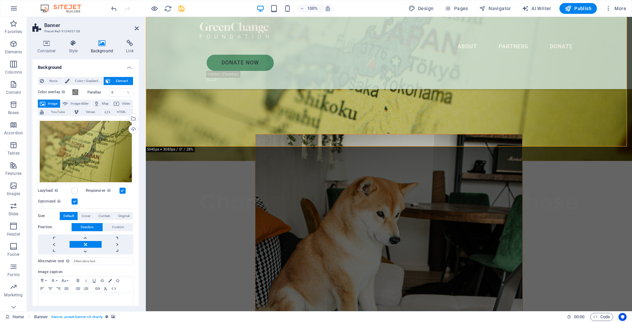
scroll to position [236, 0]
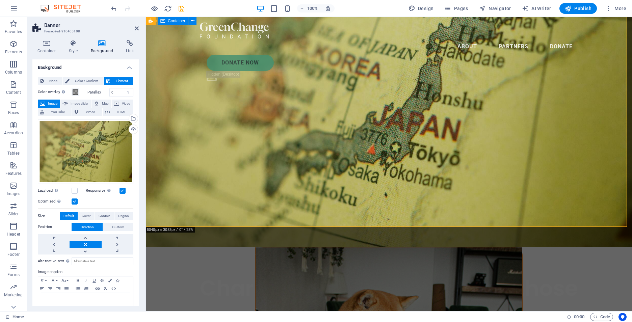
scroll to position [0, 0]
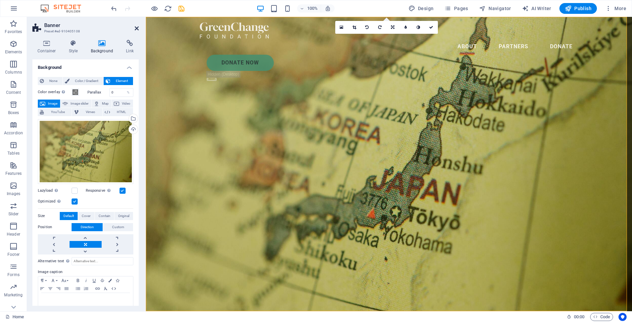
click at [138, 29] on icon at bounding box center [137, 28] width 4 height 5
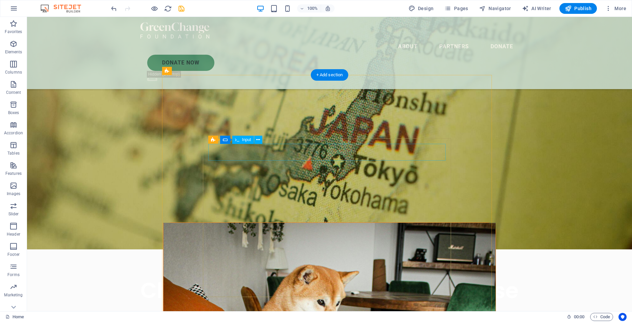
scroll to position [68, 0]
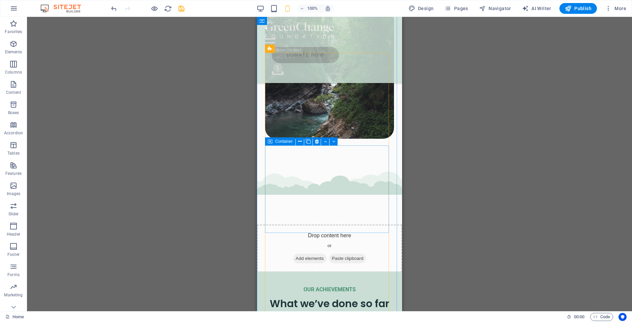
scroll to position [945, 0]
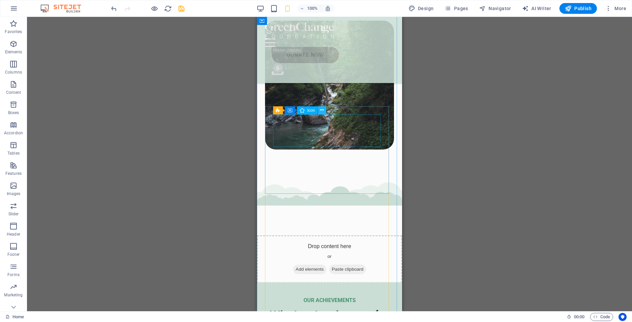
click at [324, 111] on icon at bounding box center [322, 110] width 4 height 7
click at [320, 111] on icon at bounding box center [322, 110] width 4 height 7
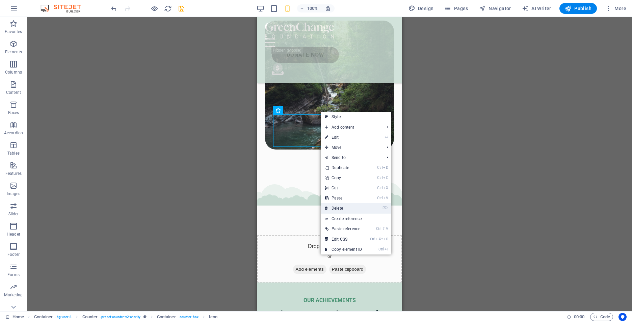
click at [343, 207] on link "⌦ Delete" at bounding box center [343, 208] width 45 height 10
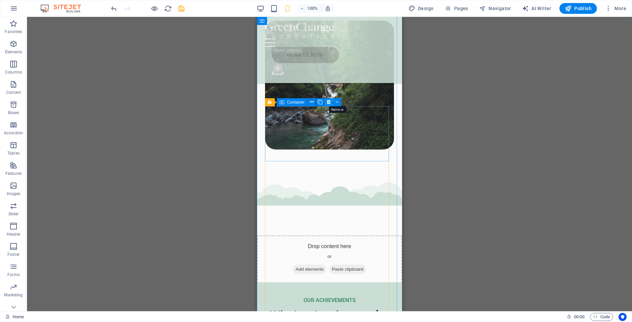
click at [330, 102] on icon at bounding box center [329, 102] width 4 height 7
click at [294, 90] on icon at bounding box center [295, 91] width 4 height 7
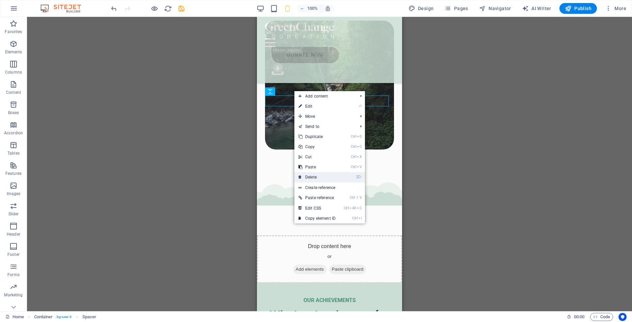
click at [310, 177] on link "⌦ Delete" at bounding box center [316, 177] width 45 height 10
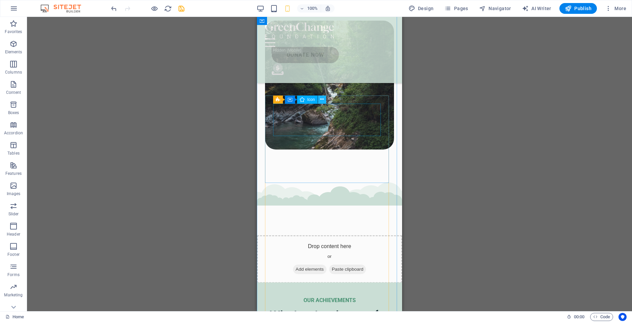
click at [322, 101] on icon at bounding box center [322, 99] width 4 height 7
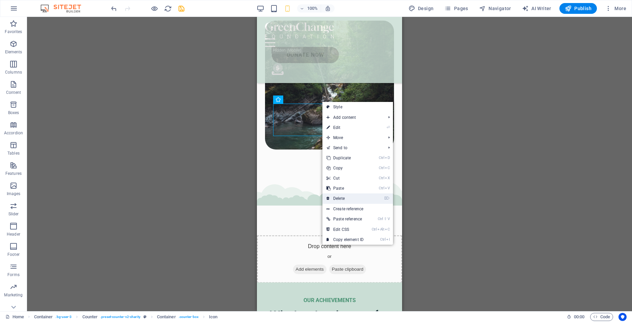
click at [337, 200] on link "⌦ Delete" at bounding box center [344, 198] width 45 height 10
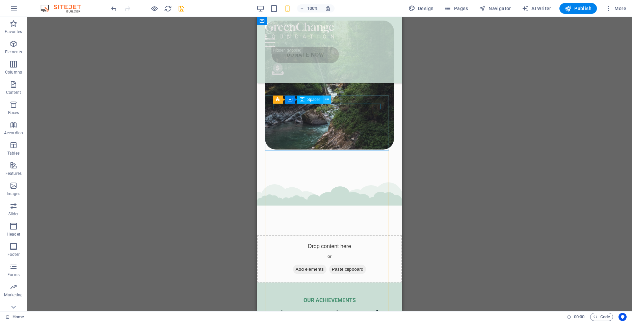
click at [326, 100] on icon at bounding box center [327, 99] width 4 height 7
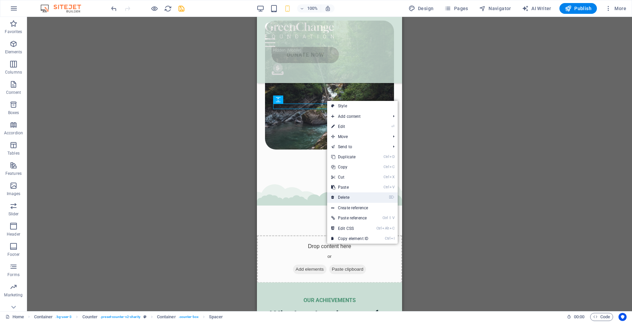
click at [345, 198] on link "⌦ Delete" at bounding box center [349, 197] width 45 height 10
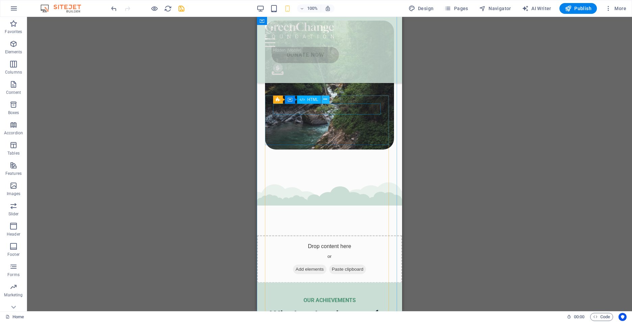
click at [325, 98] on icon at bounding box center [325, 99] width 4 height 7
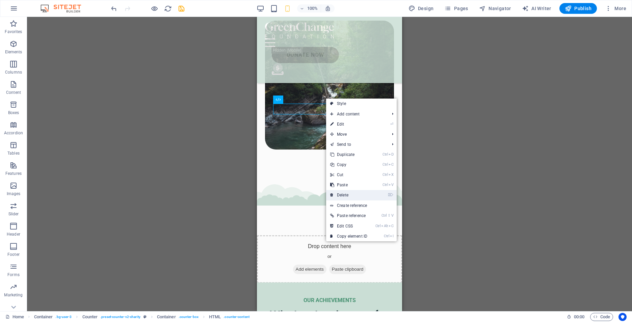
click at [348, 196] on link "⌦ Delete" at bounding box center [348, 195] width 45 height 10
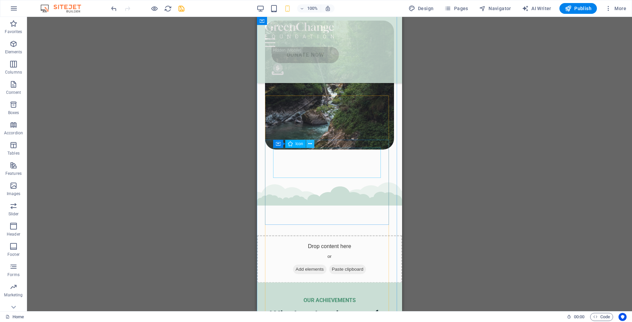
click at [312, 143] on icon at bounding box center [310, 143] width 4 height 7
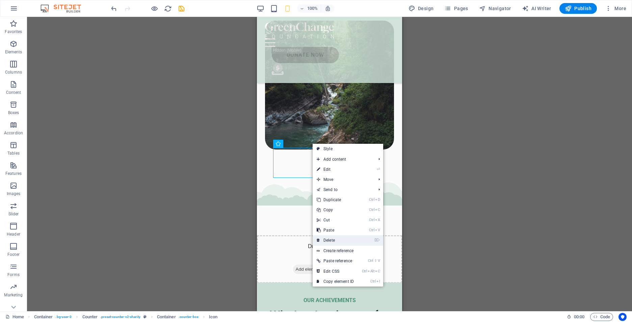
drag, startPoint x: 331, startPoint y: 238, endPoint x: 74, endPoint y: 221, distance: 257.5
click at [331, 238] on link "⌦ Delete" at bounding box center [335, 240] width 45 height 10
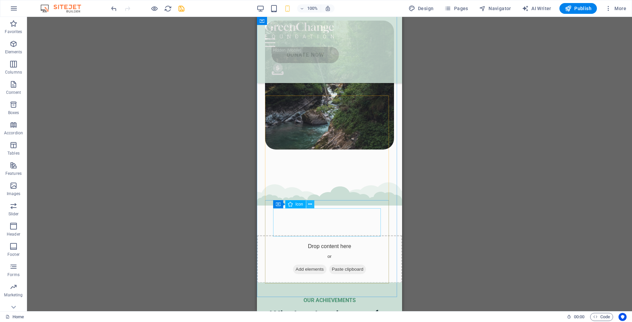
click at [311, 204] on icon at bounding box center [310, 204] width 4 height 7
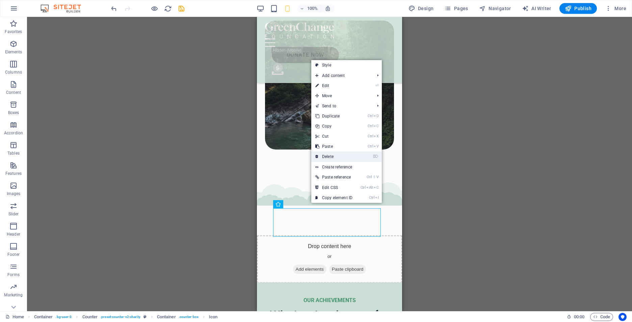
click at [337, 157] on link "⌦ Delete" at bounding box center [333, 157] width 45 height 10
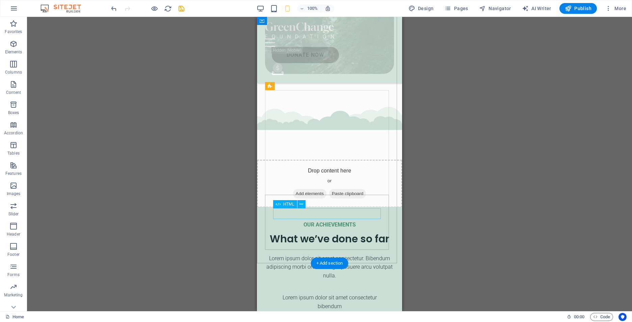
scroll to position [1080, 0]
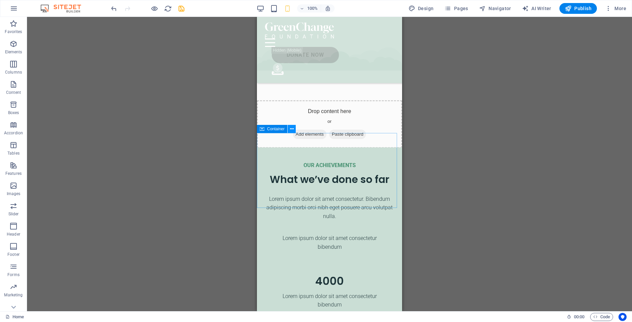
click at [290, 128] on icon at bounding box center [292, 129] width 4 height 7
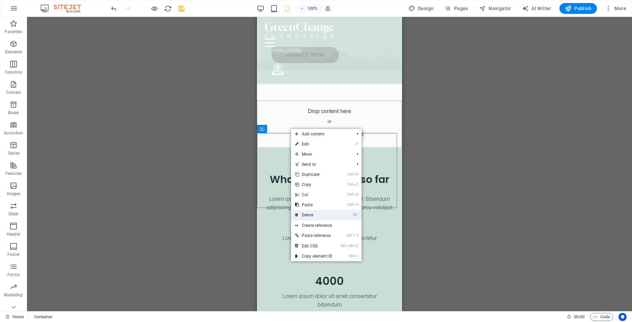
click at [309, 214] on link "⌦ Delete" at bounding box center [313, 215] width 45 height 10
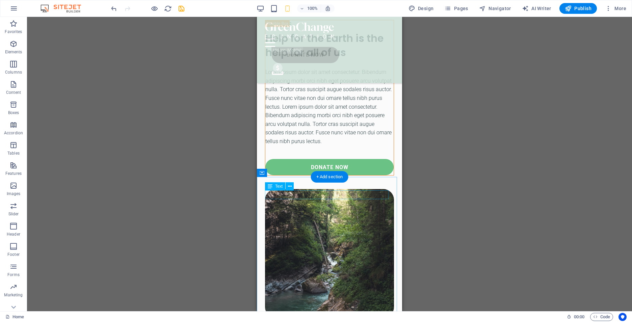
scroll to position [777, 0]
click at [293, 173] on icon at bounding box center [292, 172] width 4 height 7
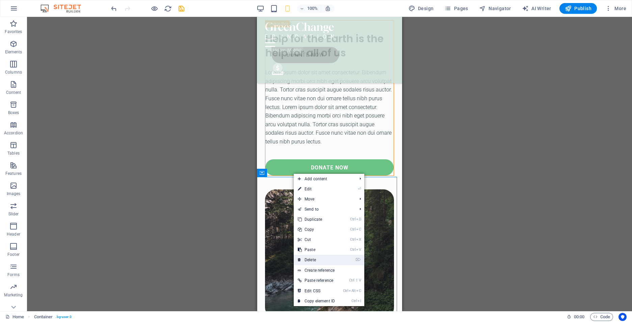
click at [308, 261] on link "⌦ Delete" at bounding box center [316, 260] width 45 height 10
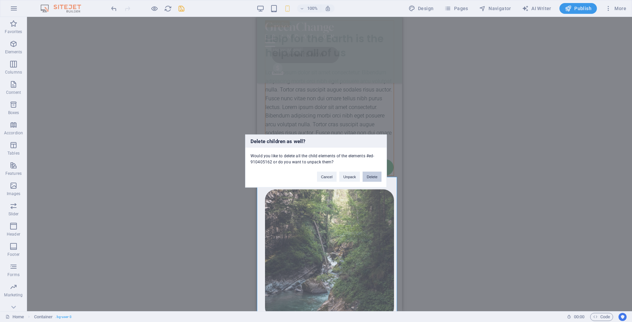
click at [374, 177] on button "Delete" at bounding box center [372, 177] width 19 height 10
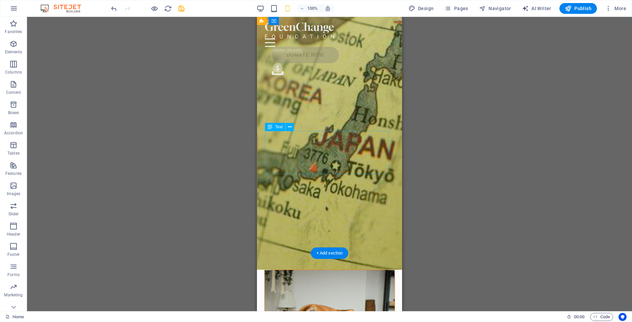
scroll to position [0, 0]
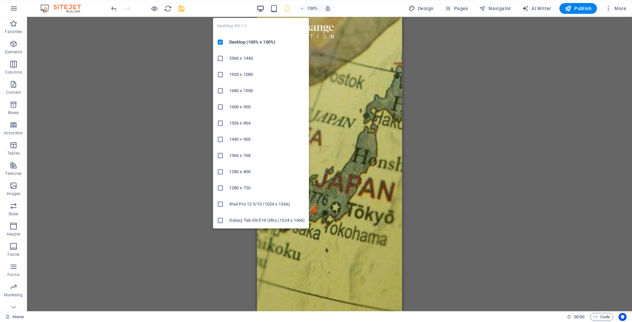
click at [260, 7] on icon "button" at bounding box center [261, 9] width 8 height 8
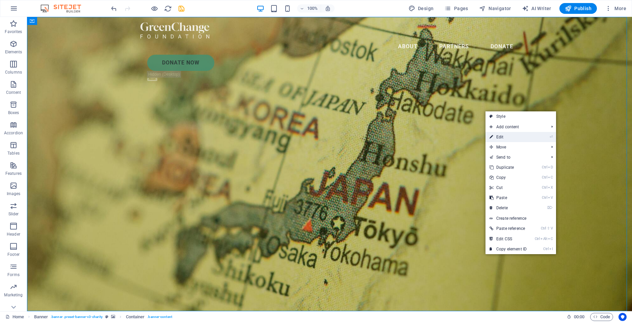
click at [506, 140] on link "⏎ Edit" at bounding box center [507, 137] width 45 height 10
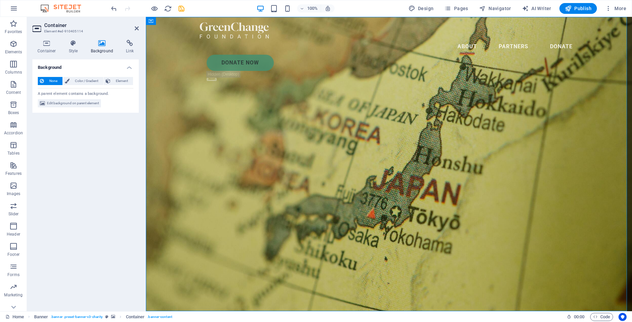
click at [100, 45] on icon at bounding box center [102, 43] width 33 height 7
click at [102, 43] on icon at bounding box center [102, 43] width 33 height 7
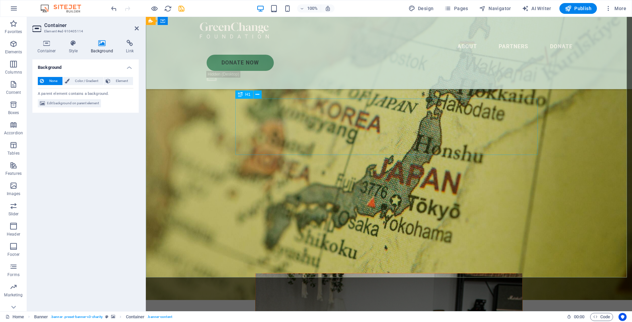
scroll to position [34, 0]
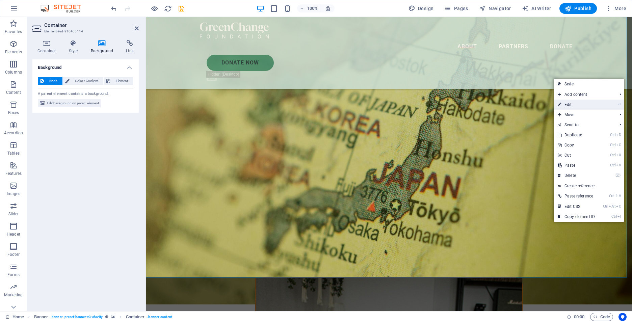
click at [567, 105] on link "⏎ Edit" at bounding box center [576, 105] width 45 height 10
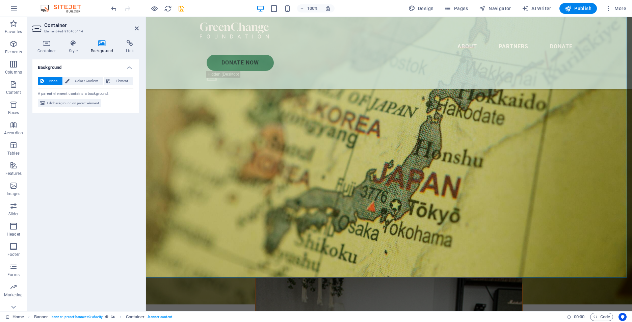
click at [100, 42] on icon at bounding box center [102, 43] width 33 height 7
click at [102, 46] on icon at bounding box center [102, 43] width 33 height 7
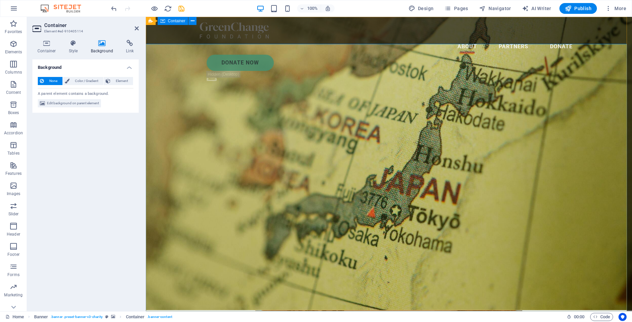
scroll to position [0, 0]
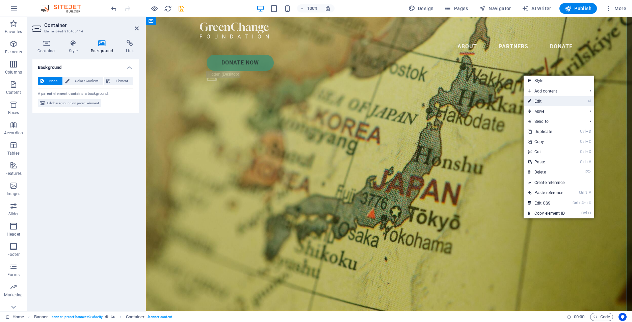
click at [553, 103] on link "⏎ Edit" at bounding box center [546, 101] width 45 height 10
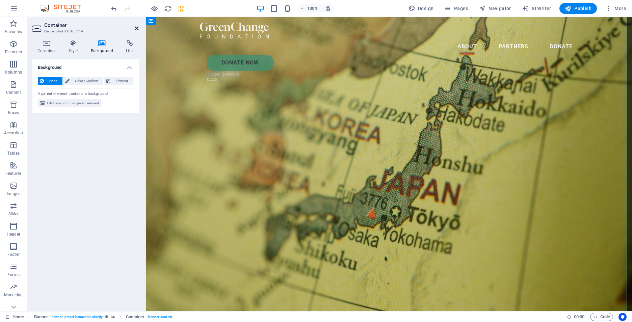
click at [136, 27] on icon at bounding box center [137, 28] width 4 height 5
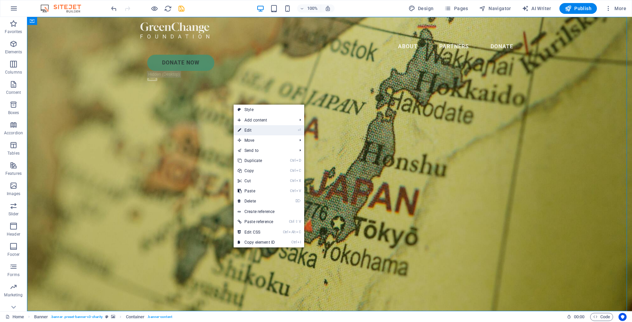
click at [245, 128] on link "⏎ Edit" at bounding box center [256, 130] width 45 height 10
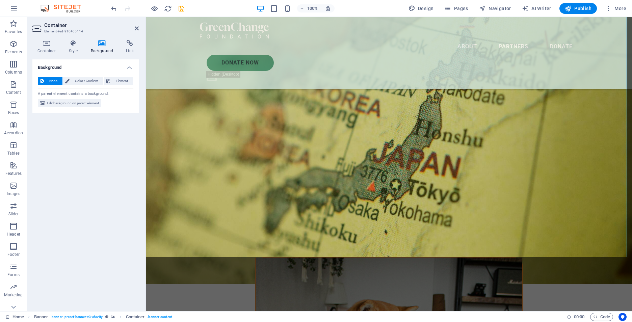
scroll to position [169, 0]
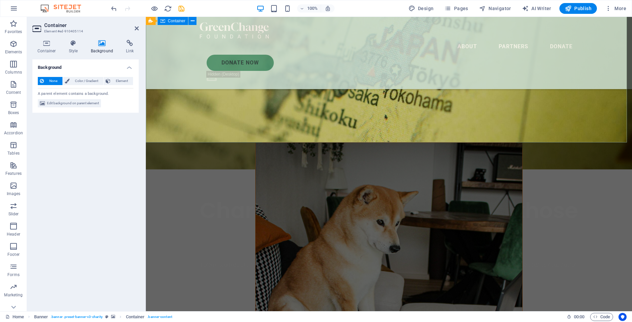
click at [183, 169] on div "Charity is the act of giving to those in need Lorem ipsum dolor sit amet consec…" at bounding box center [389, 237] width 486 height 136
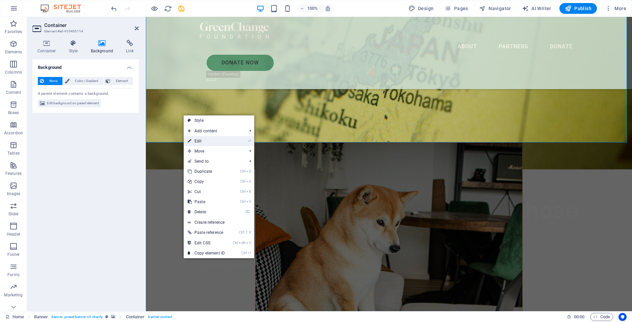
click at [202, 141] on link "⏎ Edit" at bounding box center [206, 141] width 45 height 10
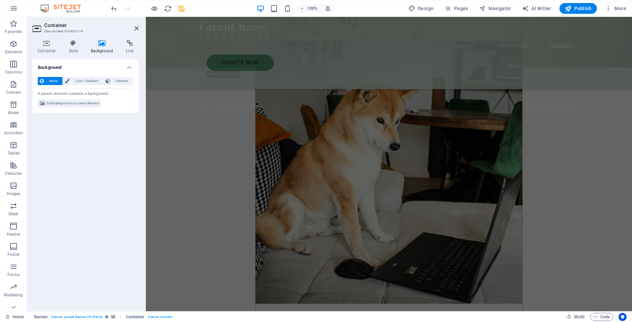
scroll to position [371, 0]
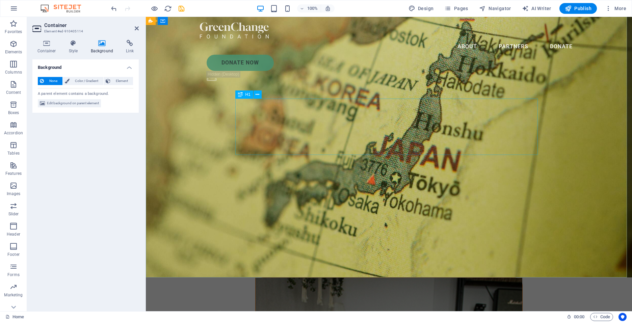
scroll to position [0, 0]
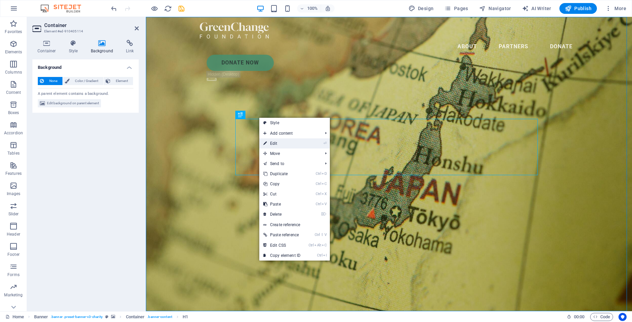
click at [271, 143] on link "⏎ Edit" at bounding box center [281, 143] width 45 height 10
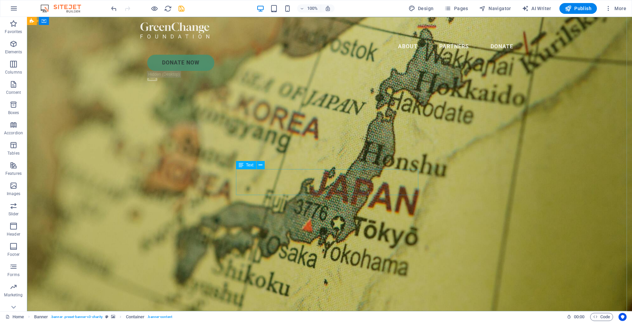
click at [247, 166] on span "Text" at bounding box center [249, 165] width 7 height 4
click at [261, 165] on icon at bounding box center [261, 165] width 4 height 7
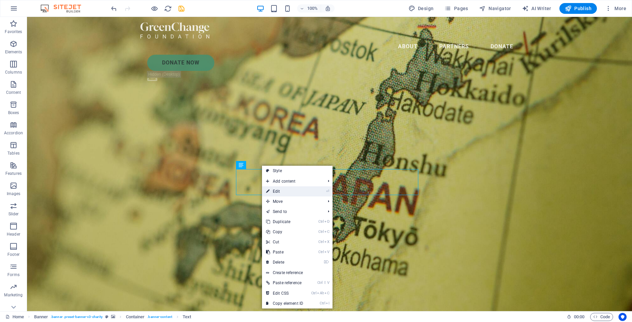
click at [279, 190] on link "⏎ Edit" at bounding box center [284, 191] width 45 height 10
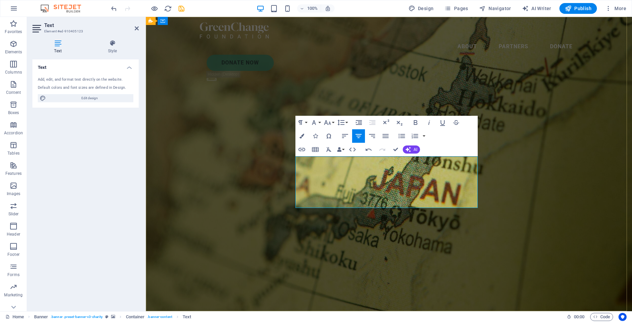
drag, startPoint x: 348, startPoint y: 177, endPoint x: 434, endPoint y: 202, distance: 89.5
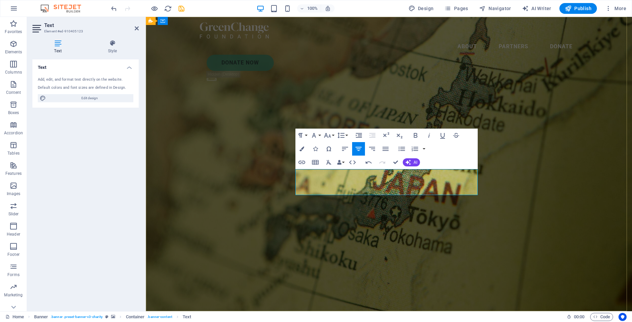
drag, startPoint x: 395, startPoint y: 182, endPoint x: 394, endPoint y: 188, distance: 5.4
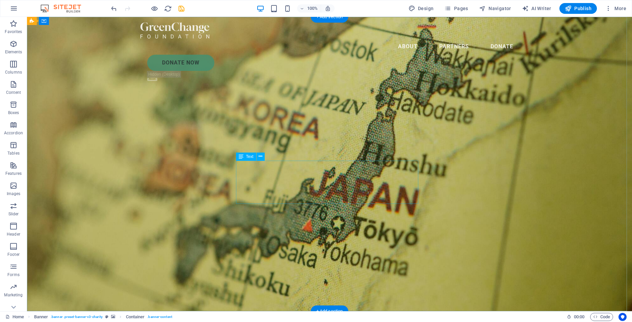
click at [246, 158] on span "Text" at bounding box center [249, 157] width 7 height 4
drag, startPoint x: 348, startPoint y: 163, endPoint x: 230, endPoint y: 163, distance: 118.5
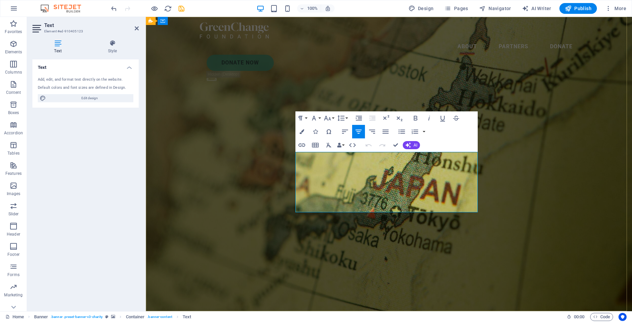
drag, startPoint x: 366, startPoint y: 190, endPoint x: 350, endPoint y: 190, distance: 15.5
drag, startPoint x: 370, startPoint y: 190, endPoint x: 347, endPoint y: 190, distance: 23.0
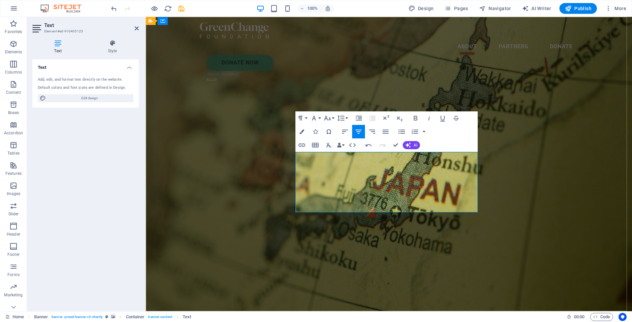
drag, startPoint x: 353, startPoint y: 190, endPoint x: 387, endPoint y: 256, distance: 73.8
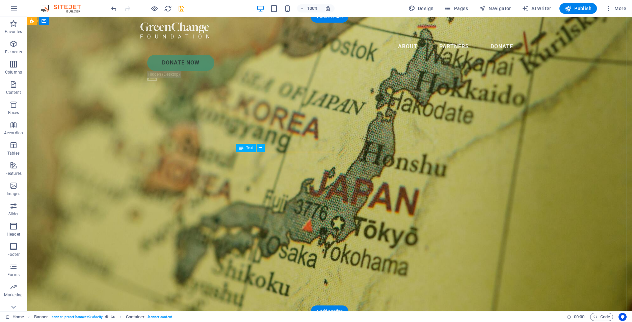
drag, startPoint x: 311, startPoint y: 189, endPoint x: 193, endPoint y: 189, distance: 118.5
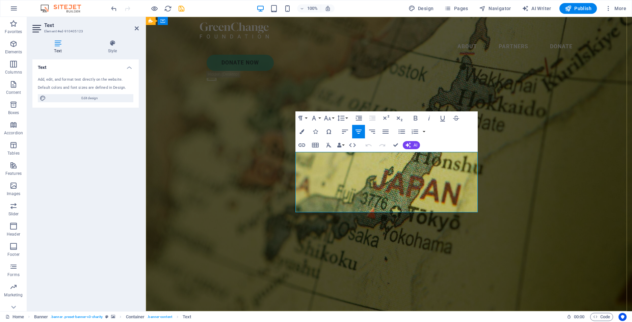
drag, startPoint x: 370, startPoint y: 190, endPoint x: 347, endPoint y: 190, distance: 22.3
drag, startPoint x: 376, startPoint y: 249, endPoint x: 377, endPoint y: 234, distance: 15.6
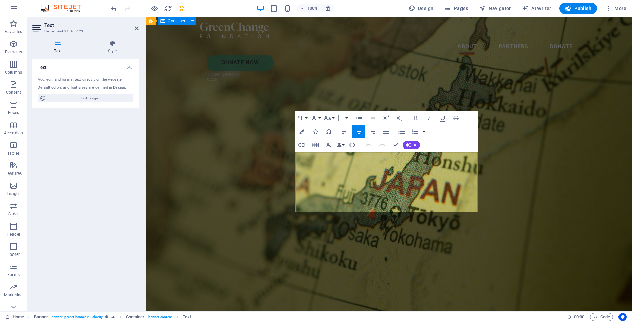
drag, startPoint x: 359, startPoint y: 190, endPoint x: 339, endPoint y: 242, distance: 55.9
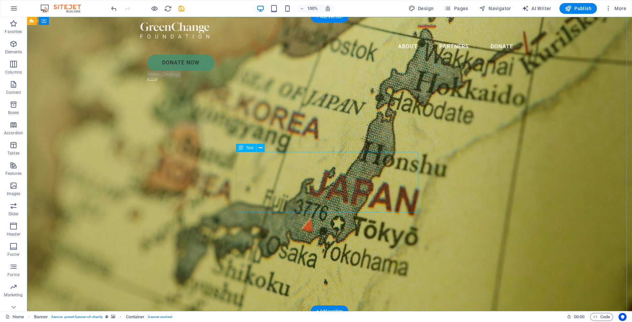
drag, startPoint x: 351, startPoint y: 199, endPoint x: 358, endPoint y: 200, distance: 7.1
drag, startPoint x: 362, startPoint y: 200, endPoint x: 244, endPoint y: 200, distance: 118.5
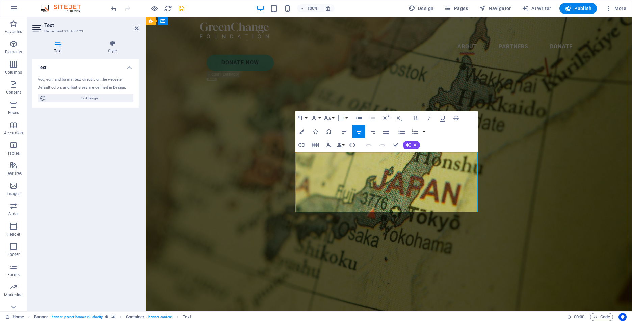
drag, startPoint x: 376, startPoint y: 199, endPoint x: 449, endPoint y: 201, distance: 73.3
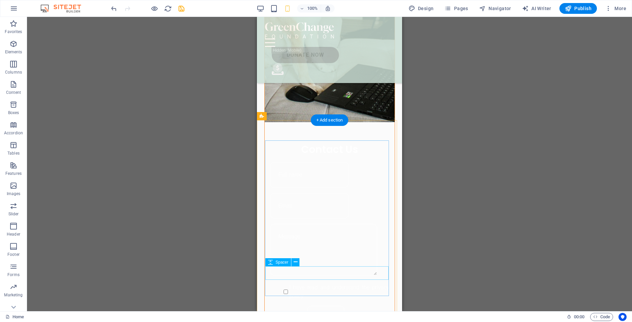
scroll to position [405, 0]
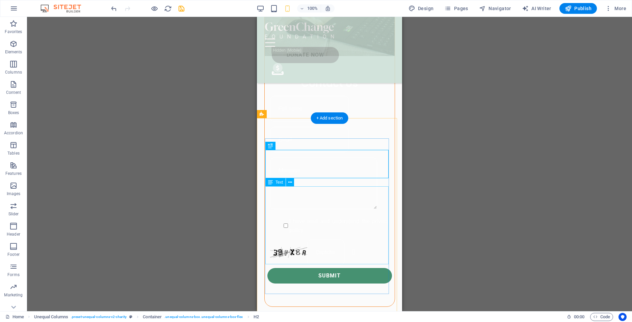
scroll to position [540, 0]
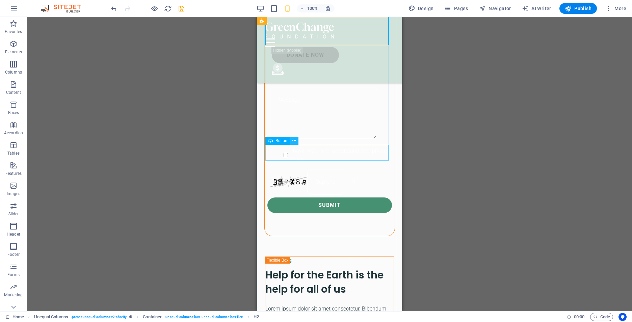
click at [294, 142] on icon at bounding box center [294, 140] width 4 height 7
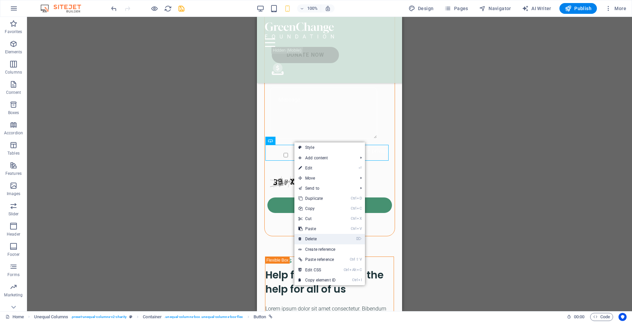
click at [309, 237] on link "⌦ Delete" at bounding box center [316, 239] width 45 height 10
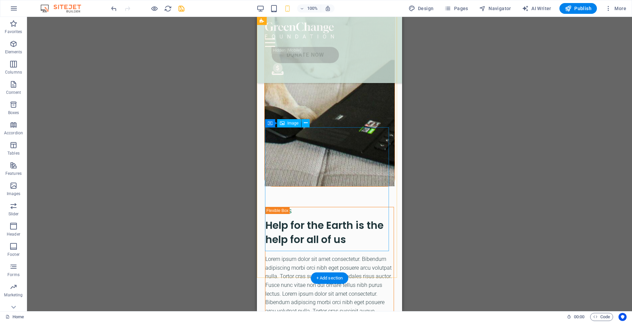
scroll to position [574, 0]
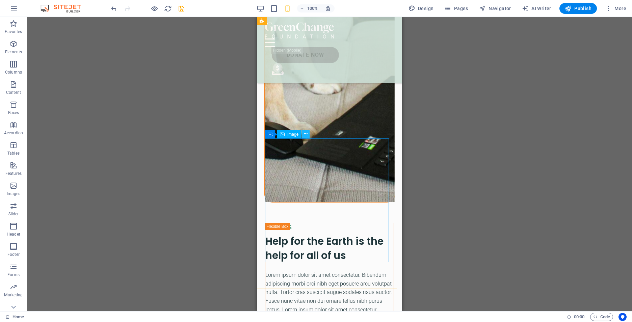
click at [307, 135] on icon at bounding box center [306, 134] width 4 height 7
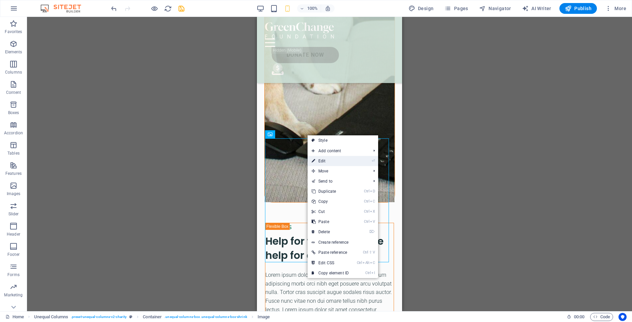
click at [323, 162] on link "⏎ Edit" at bounding box center [330, 161] width 45 height 10
select select "%"
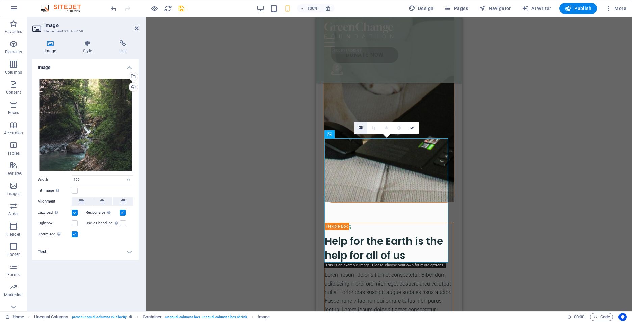
click at [361, 128] on icon at bounding box center [361, 128] width 4 height 5
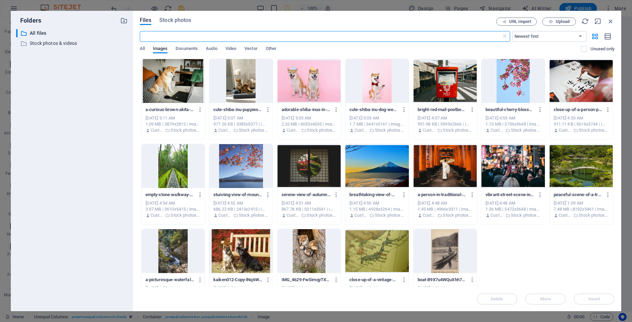
click at [306, 264] on div at bounding box center [309, 251] width 63 height 44
click at [589, 302] on button "Insert" at bounding box center [594, 299] width 41 height 11
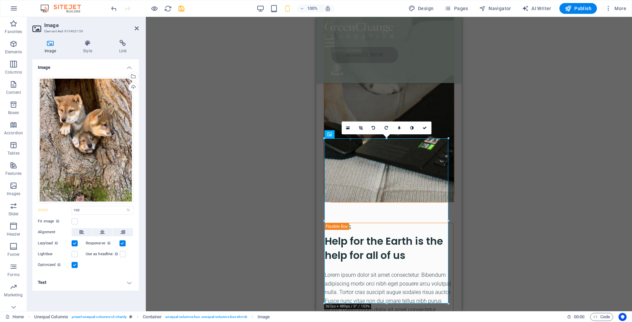
click at [519, 269] on div "Drag here to replace the existing content. Press “Ctrl” if you want to create a…" at bounding box center [389, 164] width 486 height 294
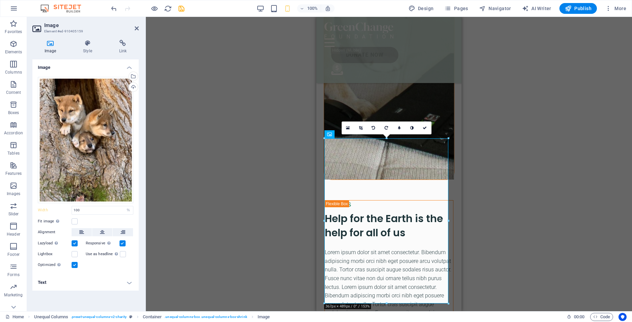
scroll to position [641, 0]
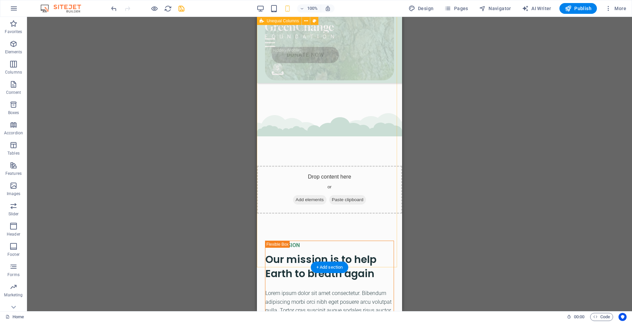
scroll to position [1080, 0]
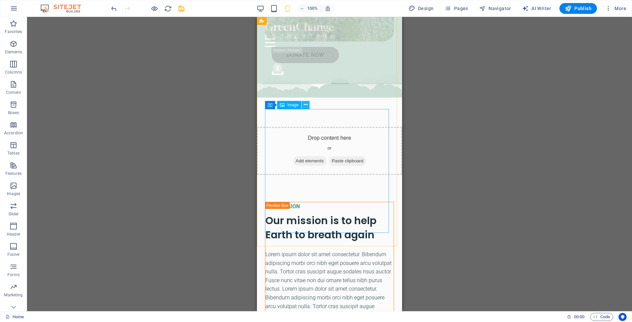
click at [306, 104] on icon at bounding box center [306, 104] width 4 height 7
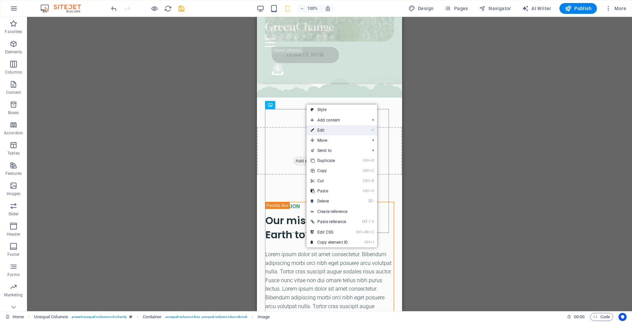
click at [326, 129] on link "⏎ Edit" at bounding box center [329, 130] width 45 height 10
select select "%"
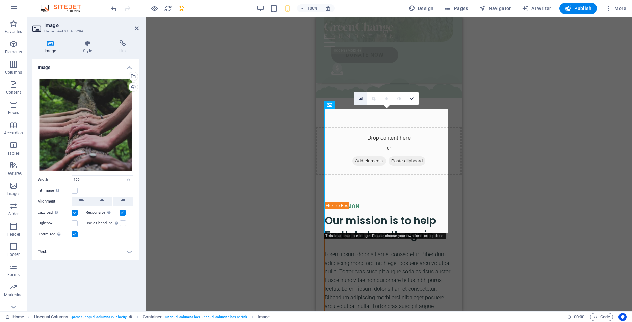
click at [360, 99] on icon at bounding box center [361, 98] width 4 height 5
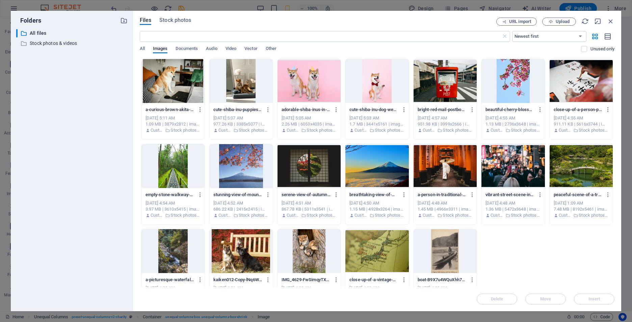
click at [238, 255] on div at bounding box center [240, 251] width 63 height 44
click at [589, 299] on span "Insert" at bounding box center [594, 299] width 12 height 4
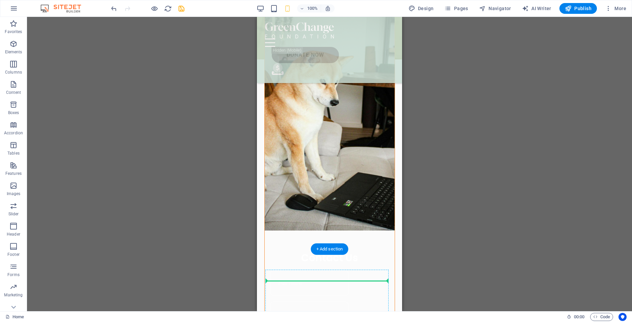
scroll to position [326, 0]
